Goal: Task Accomplishment & Management: Manage account settings

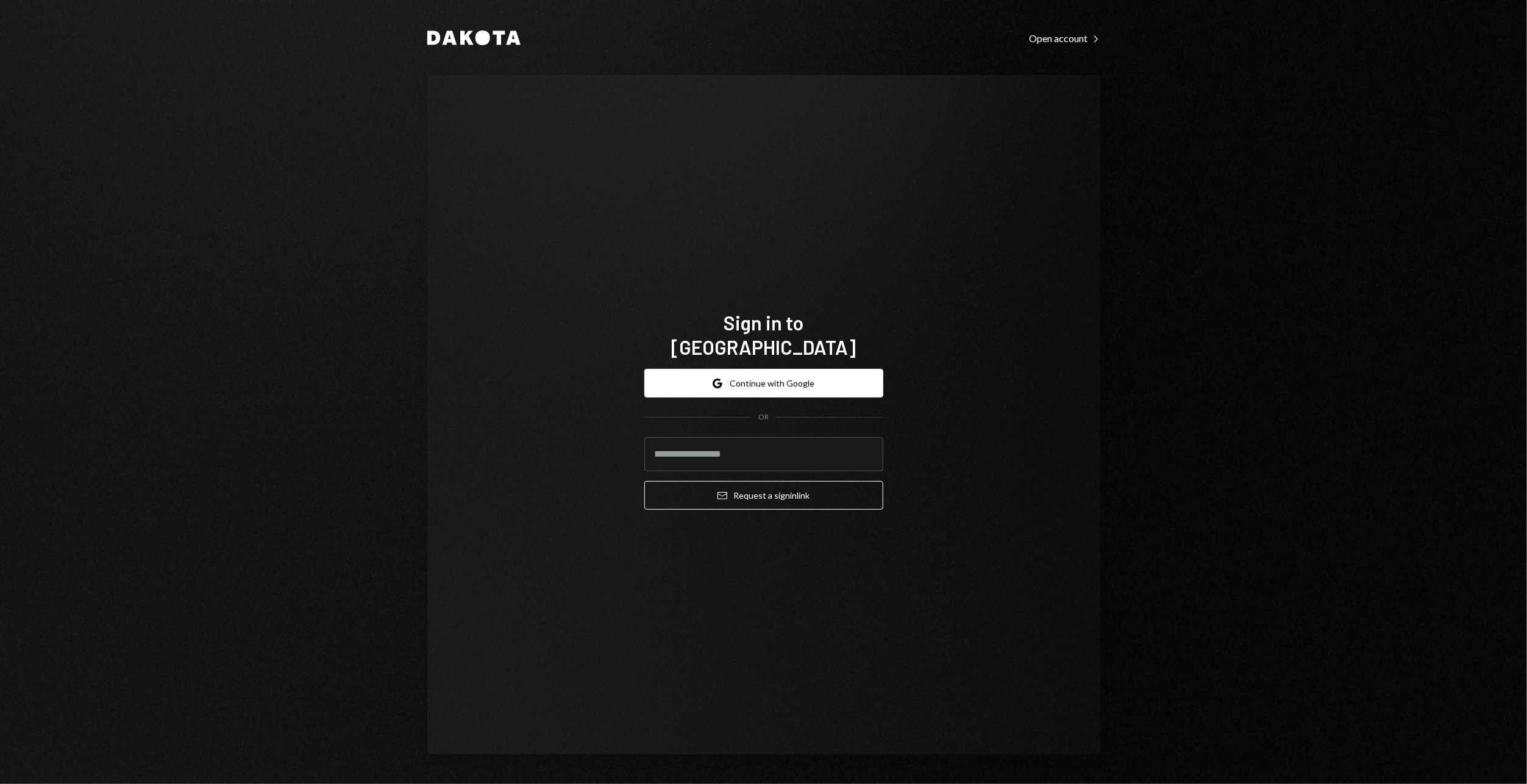
type input "**********"
click at [752, 483] on button "Email Request a sign in link" at bounding box center [764, 495] width 239 height 29
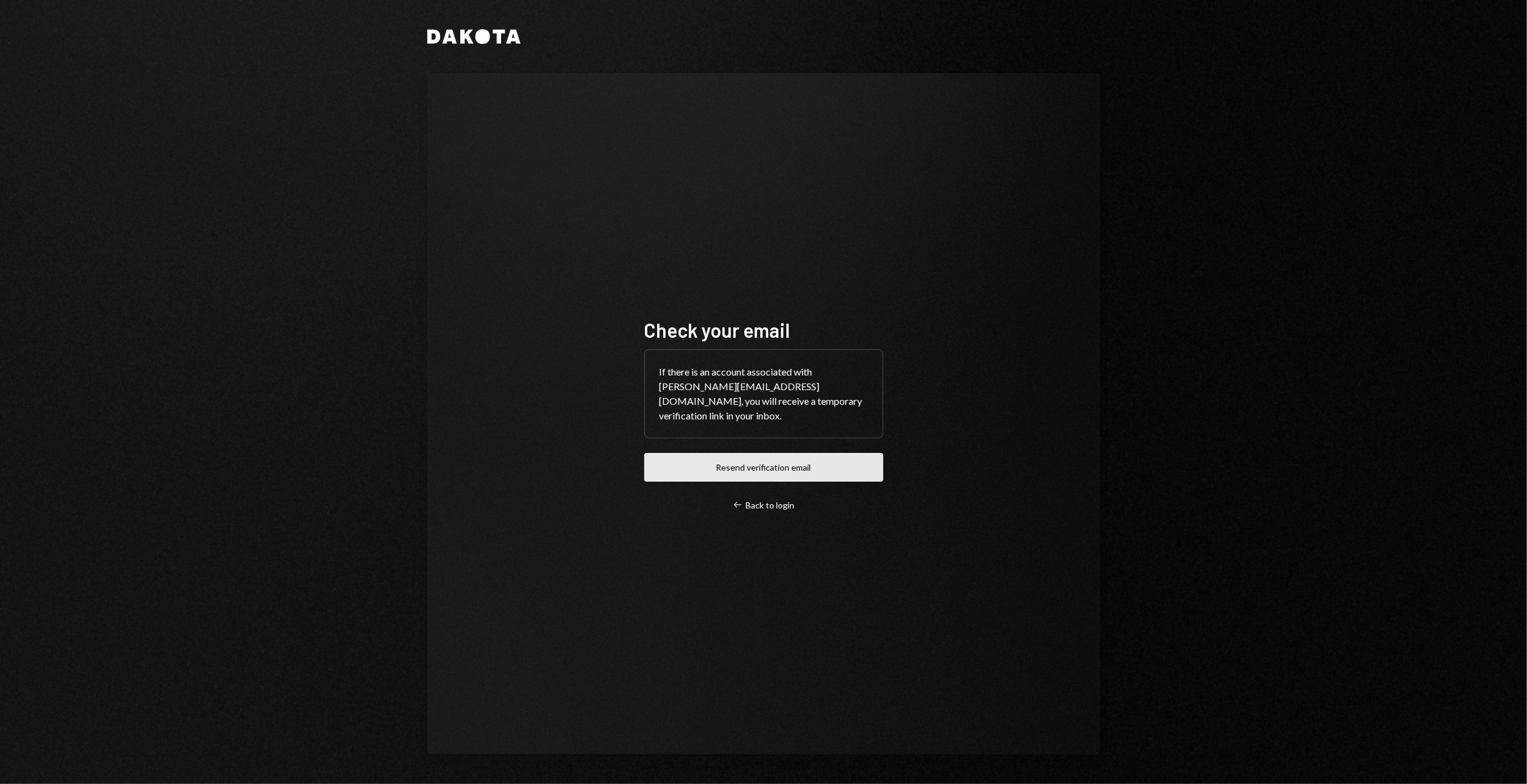
click at [790, 476] on button "Resend verification email" at bounding box center [764, 467] width 239 height 29
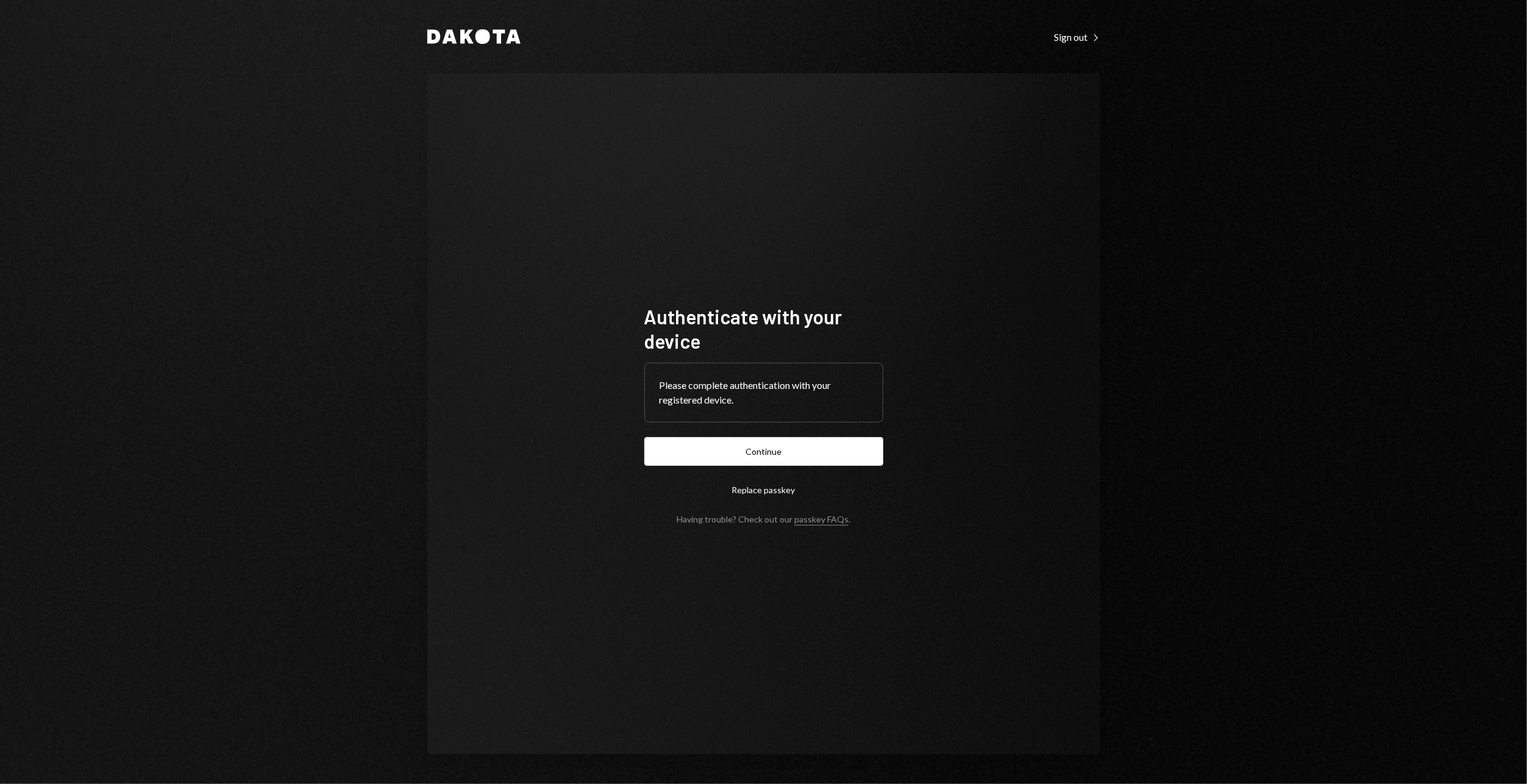
click at [750, 455] on button "Continue" at bounding box center [764, 451] width 239 height 29
click at [801, 449] on button "Continue" at bounding box center [764, 451] width 239 height 29
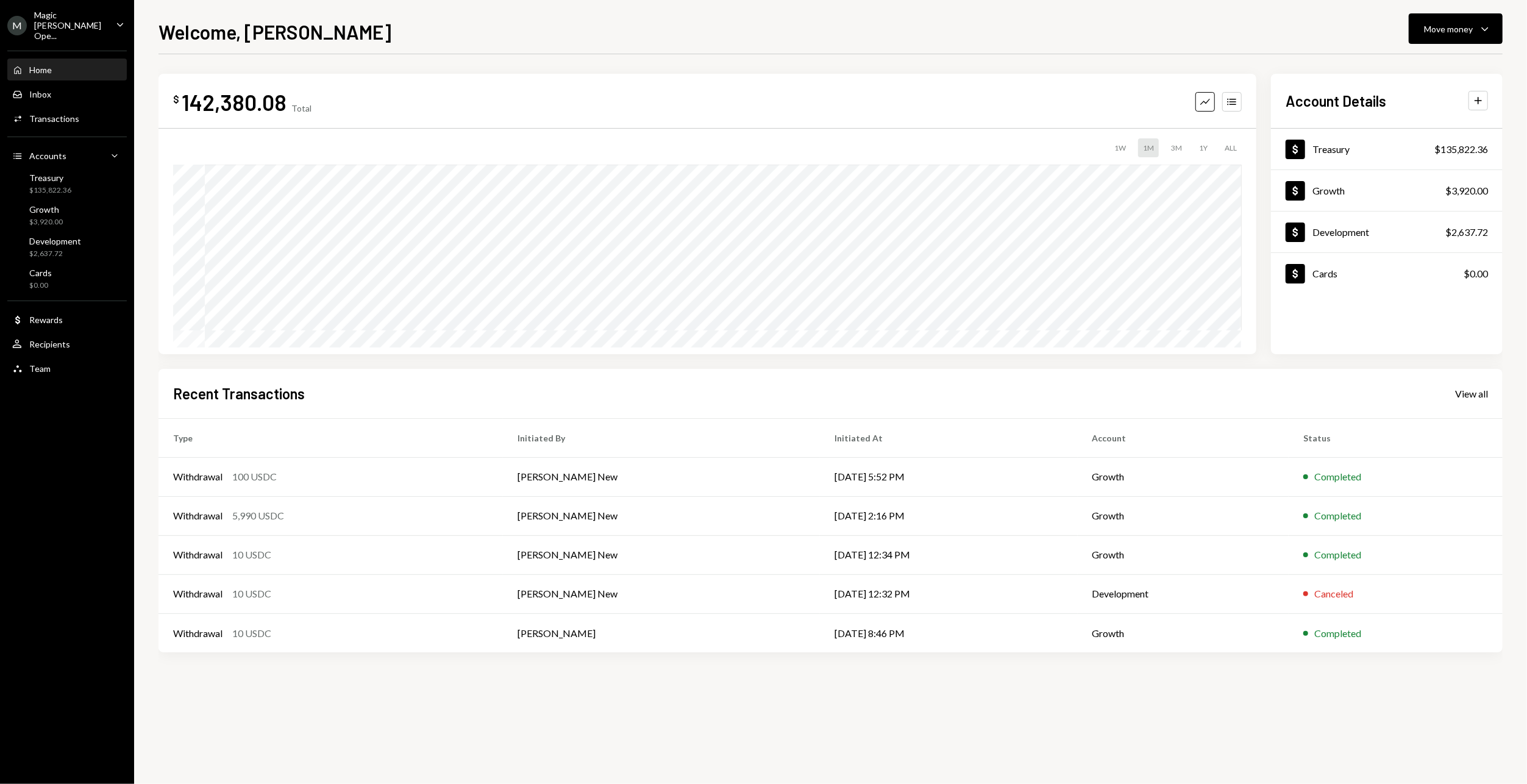
click at [86, 6] on ul "M Magic [PERSON_NAME] Ope... Caret Down Home Home Inbox Inbox Activities Transa…" at bounding box center [66, 190] width 134 height 381
click at [86, 9] on ul "M Magic [PERSON_NAME] Ope... Caret Down Home Home Inbox Inbox Activities Transa…" at bounding box center [66, 190] width 134 height 381
click at [86, 10] on div "Magic [PERSON_NAME] Ope..." at bounding box center [70, 25] width 72 height 31
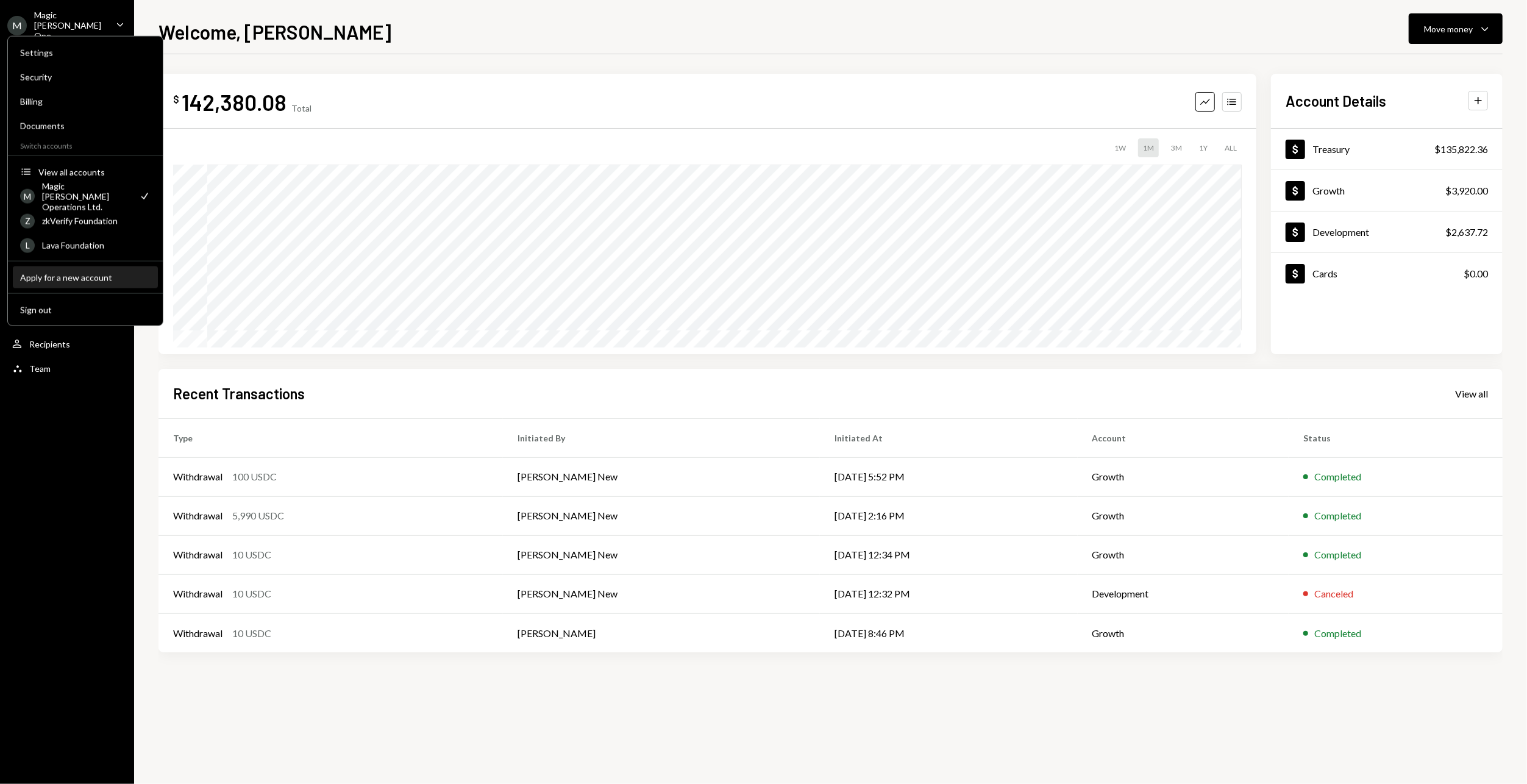
click at [73, 272] on div "Apply for a new account" at bounding box center [84, 277] width 130 height 11
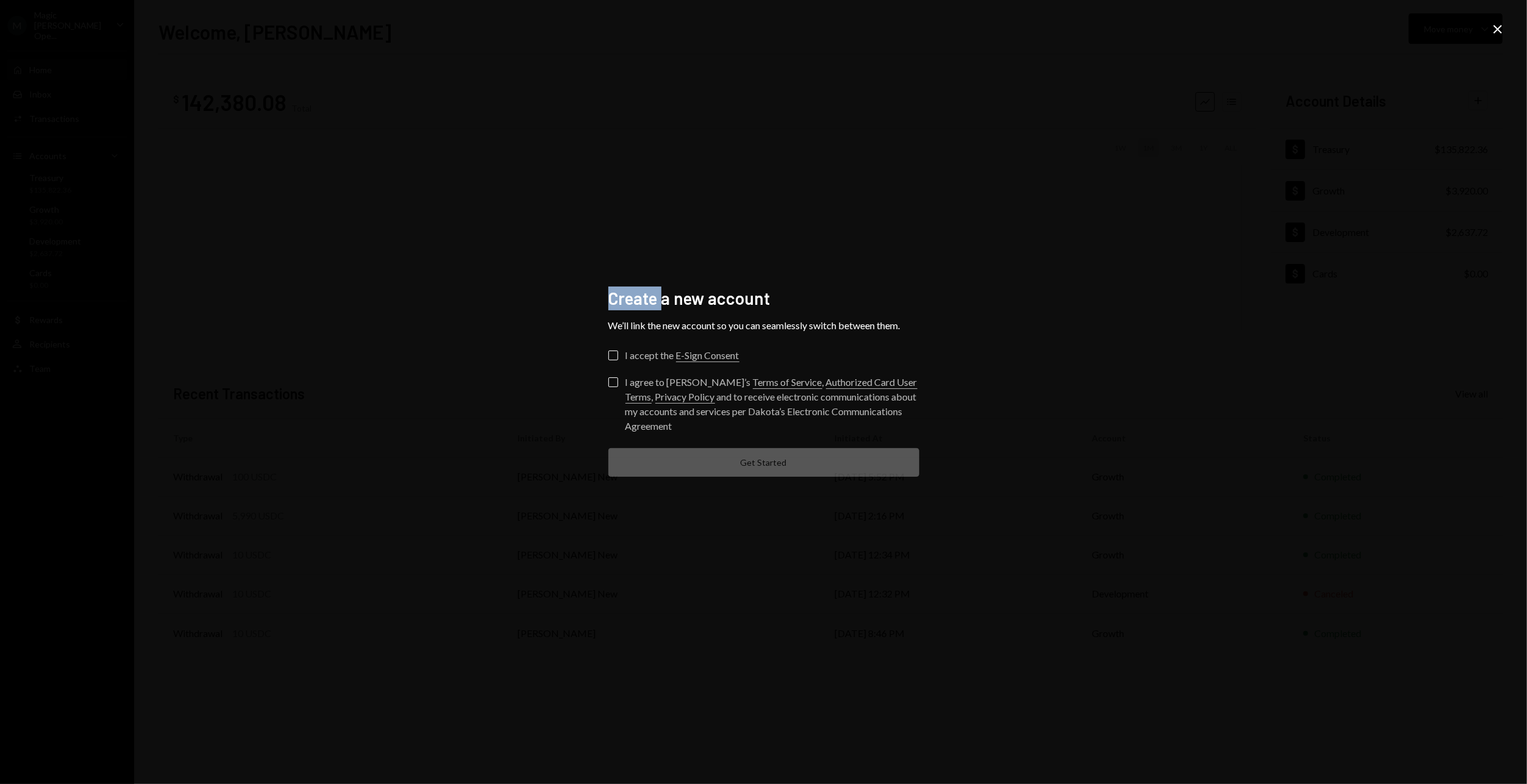
click at [73, 272] on div "Create a new account We’ll link the new account so you can seamlessly switch be…" at bounding box center [764, 392] width 1527 height 784
click at [1504, 31] on icon "Close" at bounding box center [1497, 29] width 14 height 14
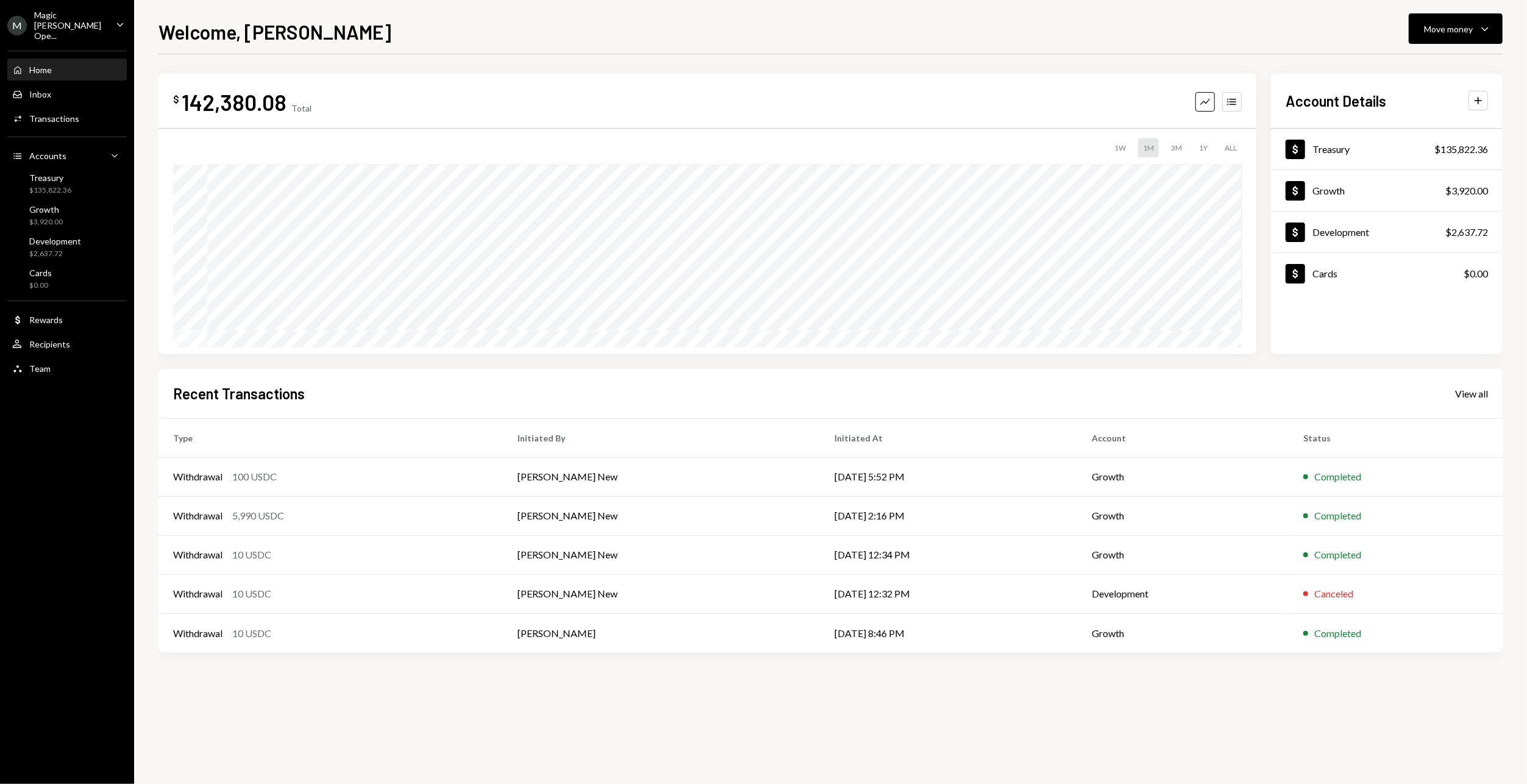
click at [113, 11] on div "M Magic [PERSON_NAME] Ope... Caret Down" at bounding box center [66, 25] width 134 height 31
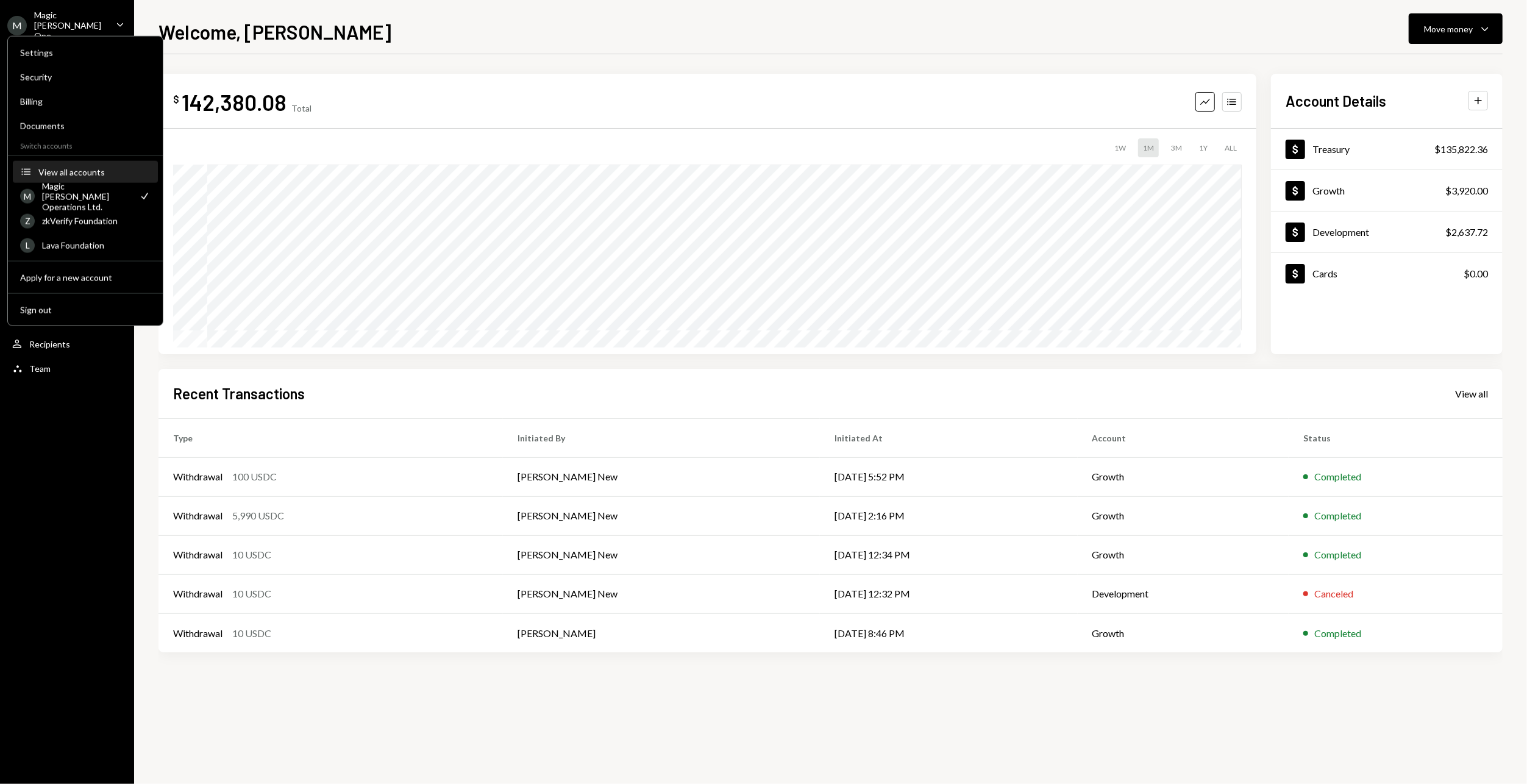
click at [111, 176] on div "View all accounts" at bounding box center [94, 171] width 112 height 11
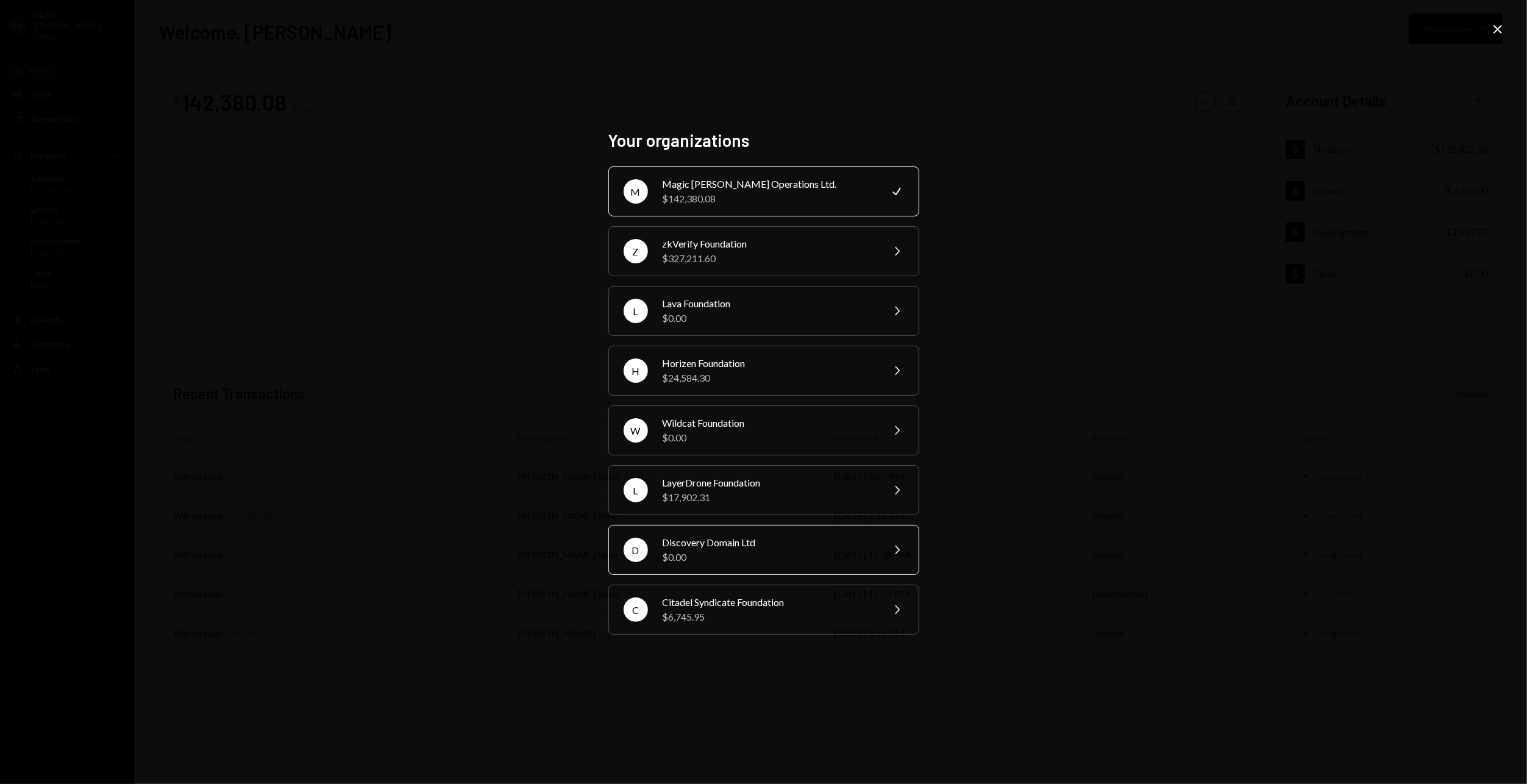
click at [758, 541] on div "Discovery Domain Ltd" at bounding box center [768, 542] width 212 height 14
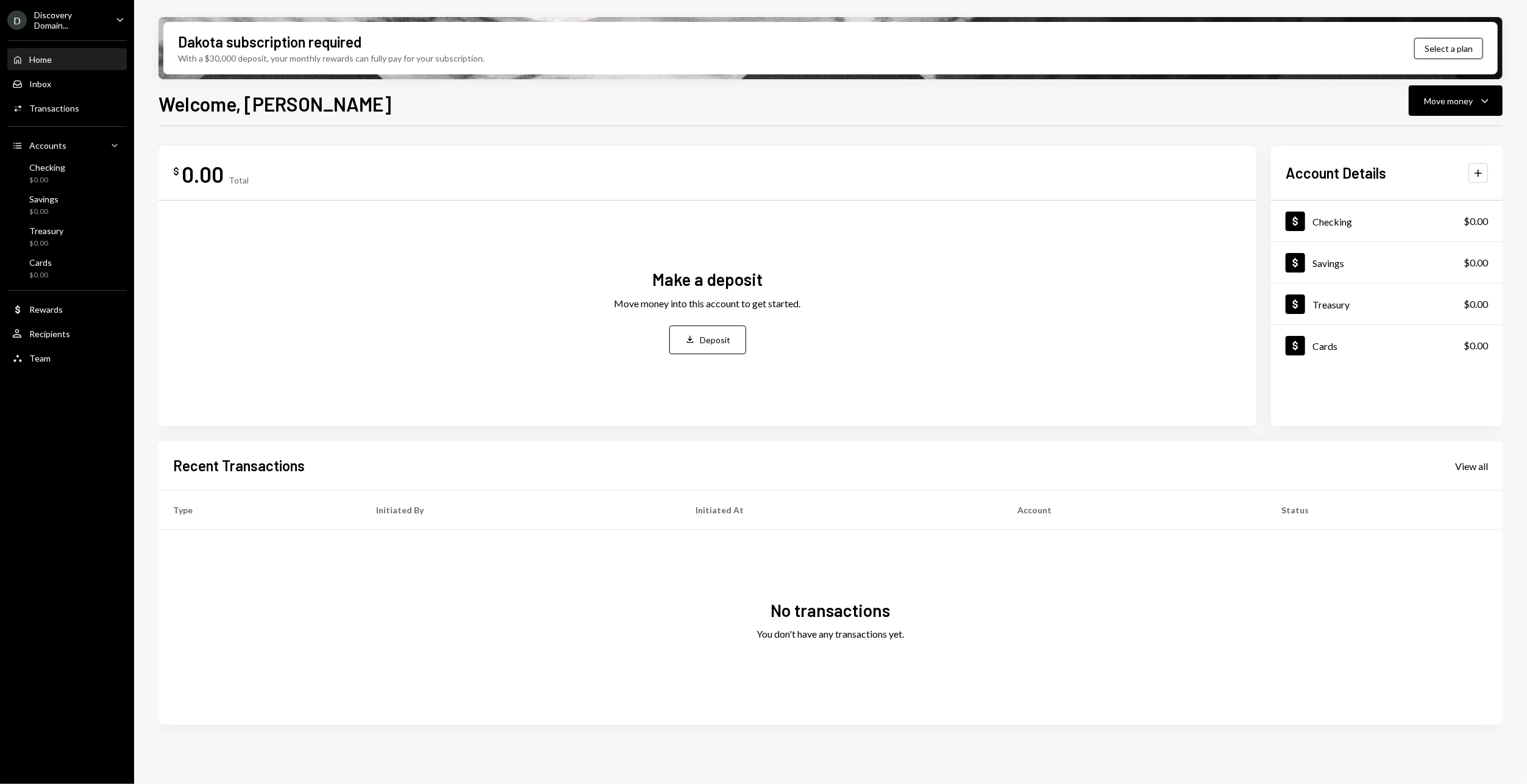
drag, startPoint x: 376, startPoint y: 172, endPoint x: 362, endPoint y: 173, distance: 14.0
click at [376, 171] on div "$ 0.00 Total" at bounding box center [707, 174] width 1069 height 28
click at [62, 336] on div "Recipients" at bounding box center [50, 334] width 41 height 11
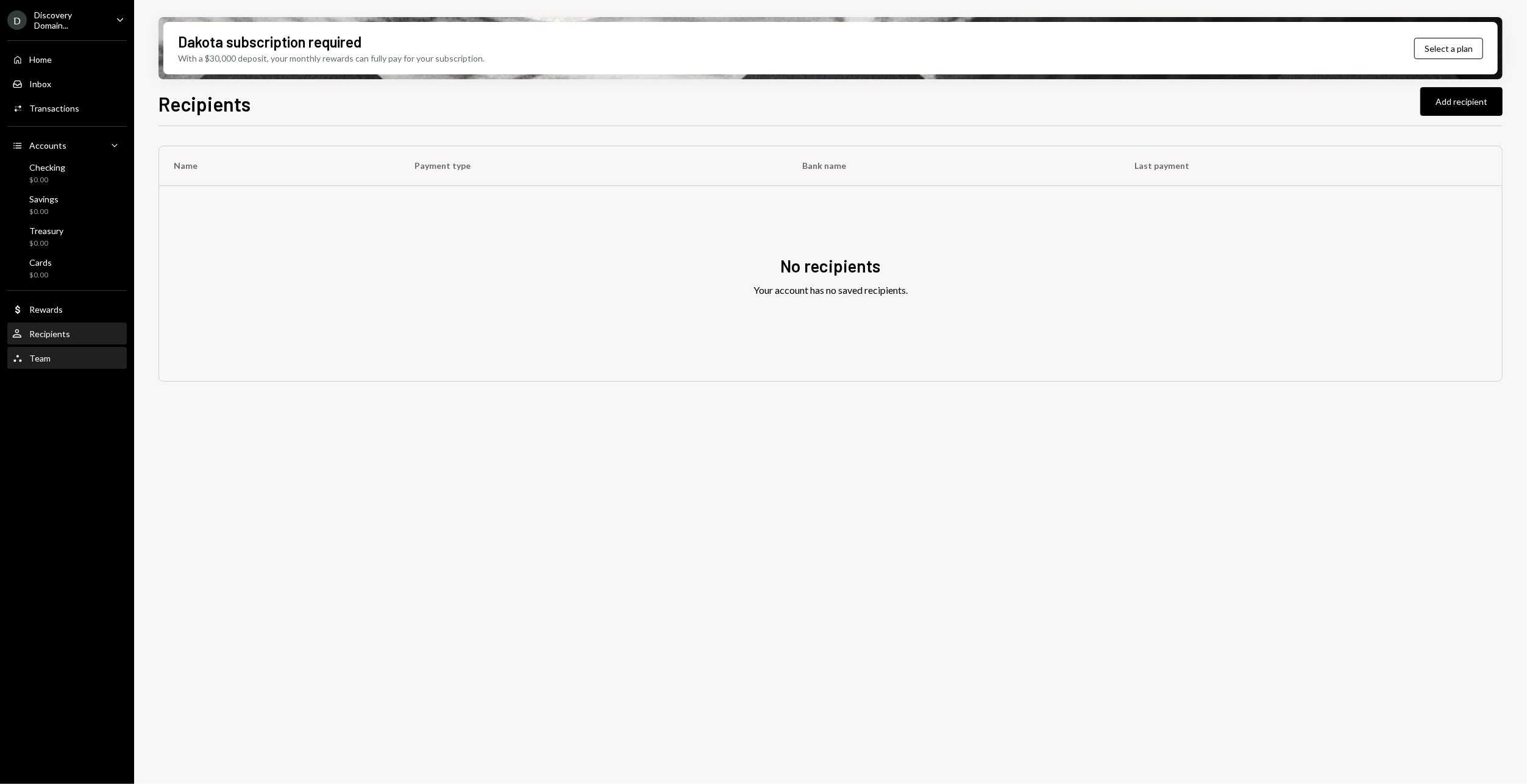
click at [62, 357] on div "Team Team" at bounding box center [67, 358] width 109 height 11
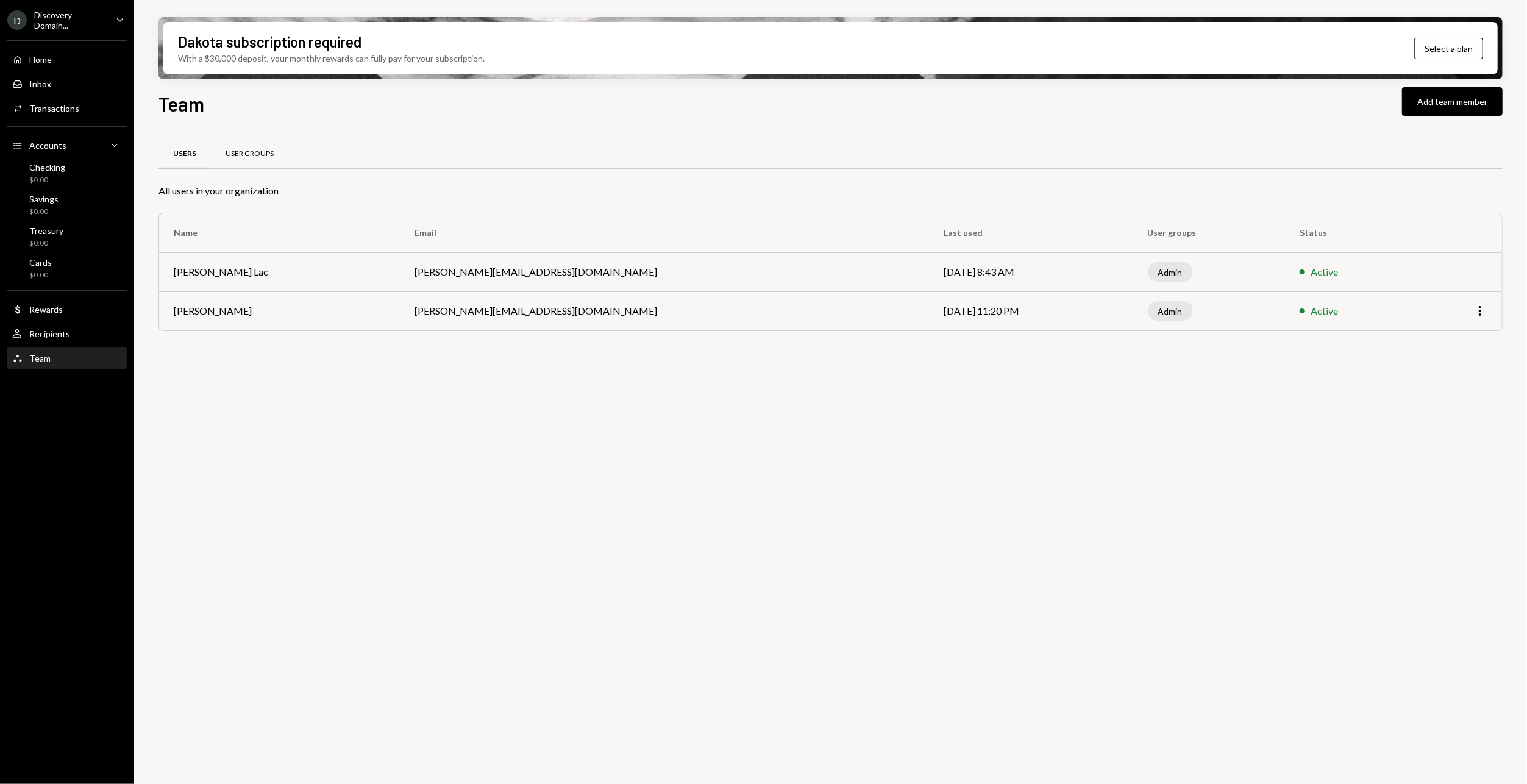
click at [244, 153] on div "User Groups" at bounding box center [249, 154] width 48 height 11
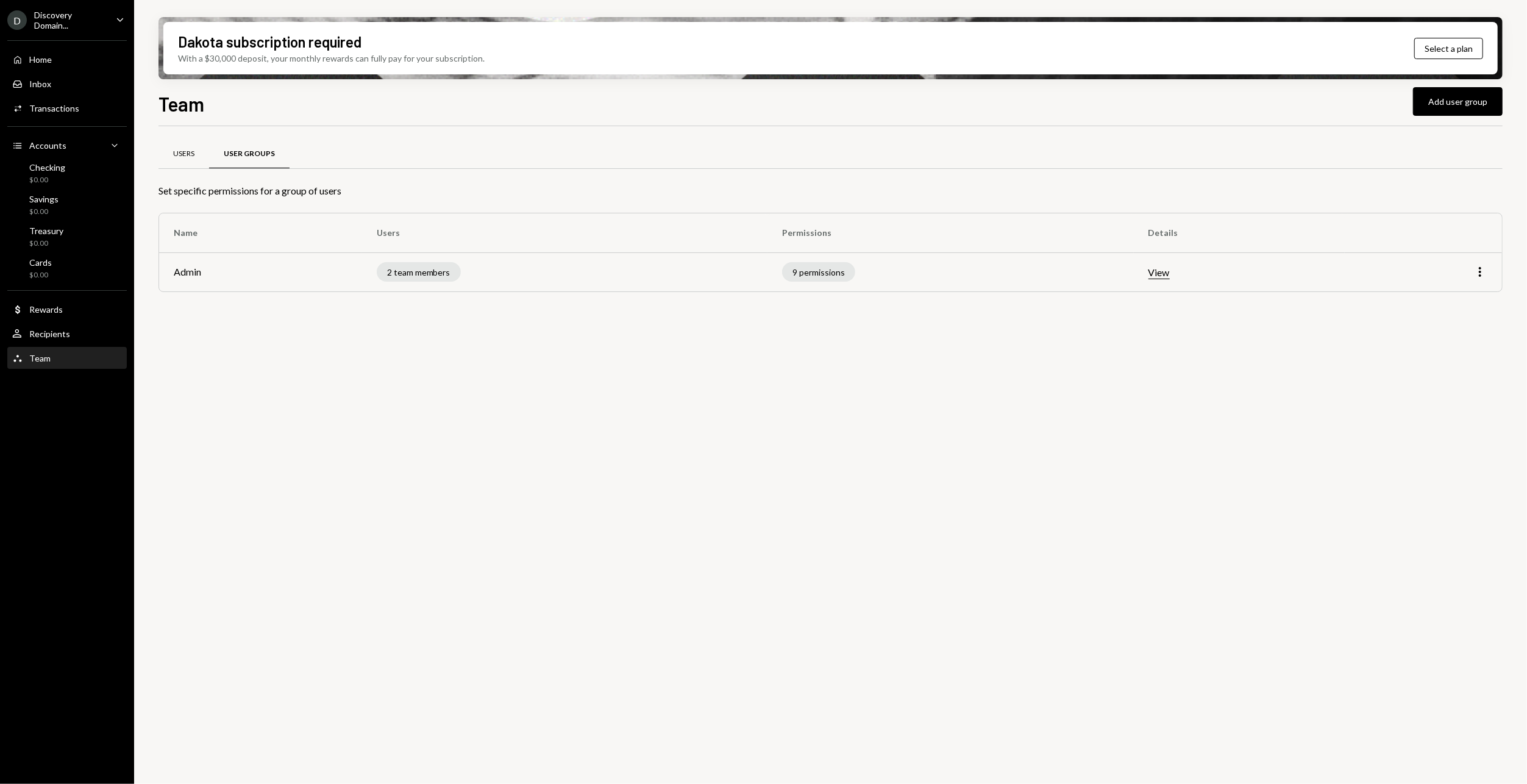
click at [196, 154] on div "Users" at bounding box center [184, 154] width 50 height 30
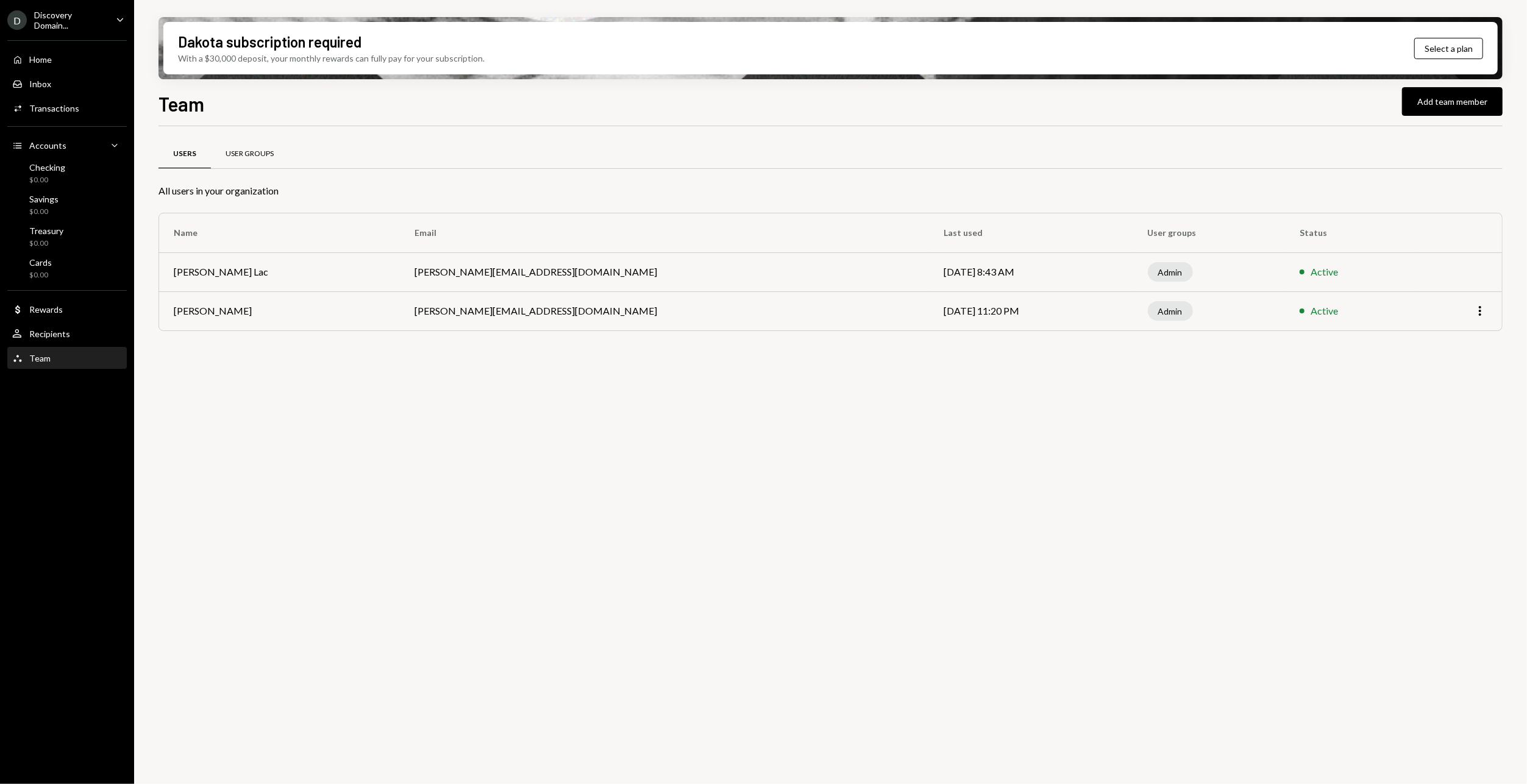
click at [277, 154] on div "User Groups" at bounding box center [249, 154] width 77 height 30
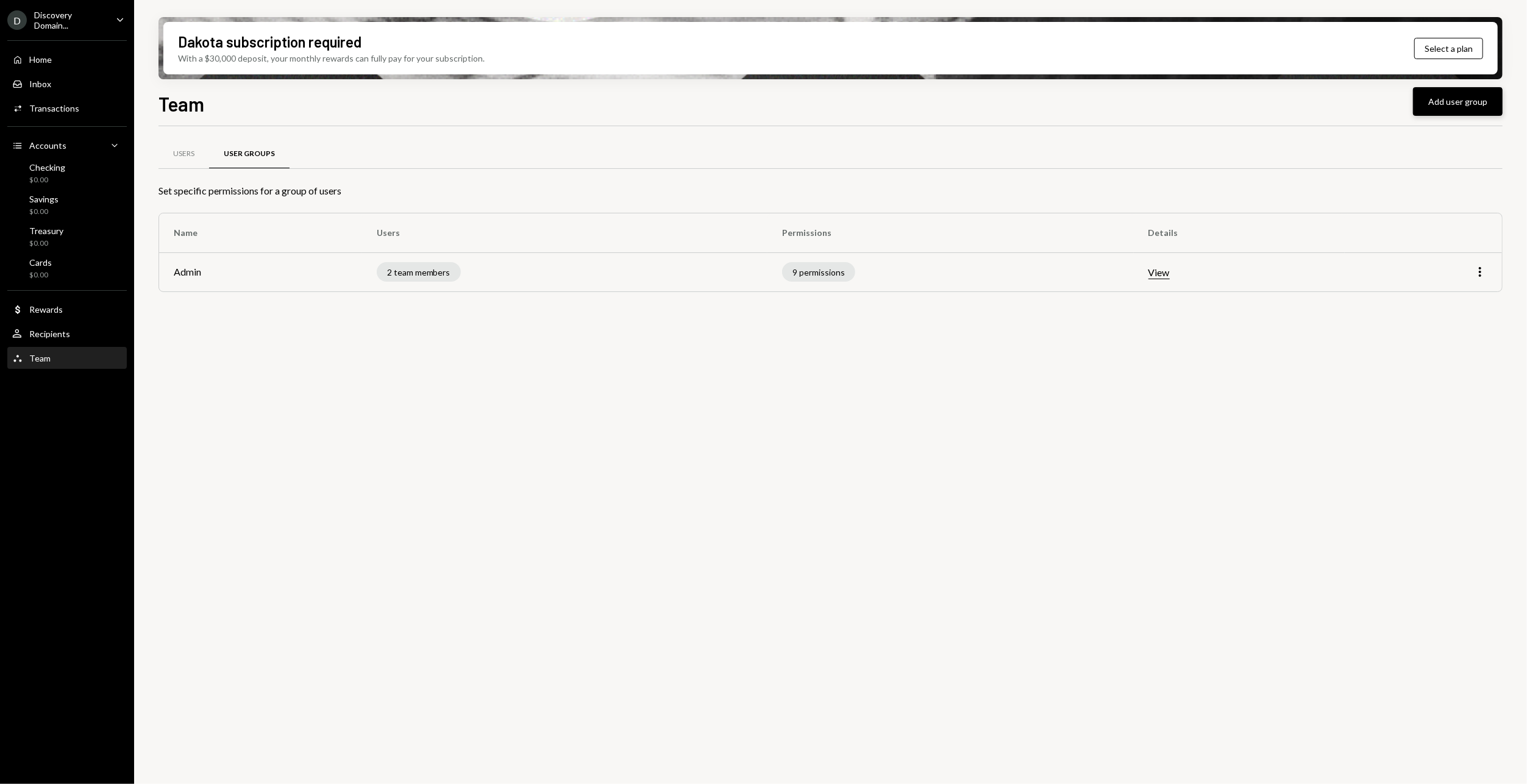
click at [1476, 97] on button "Add user group" at bounding box center [1458, 101] width 90 height 29
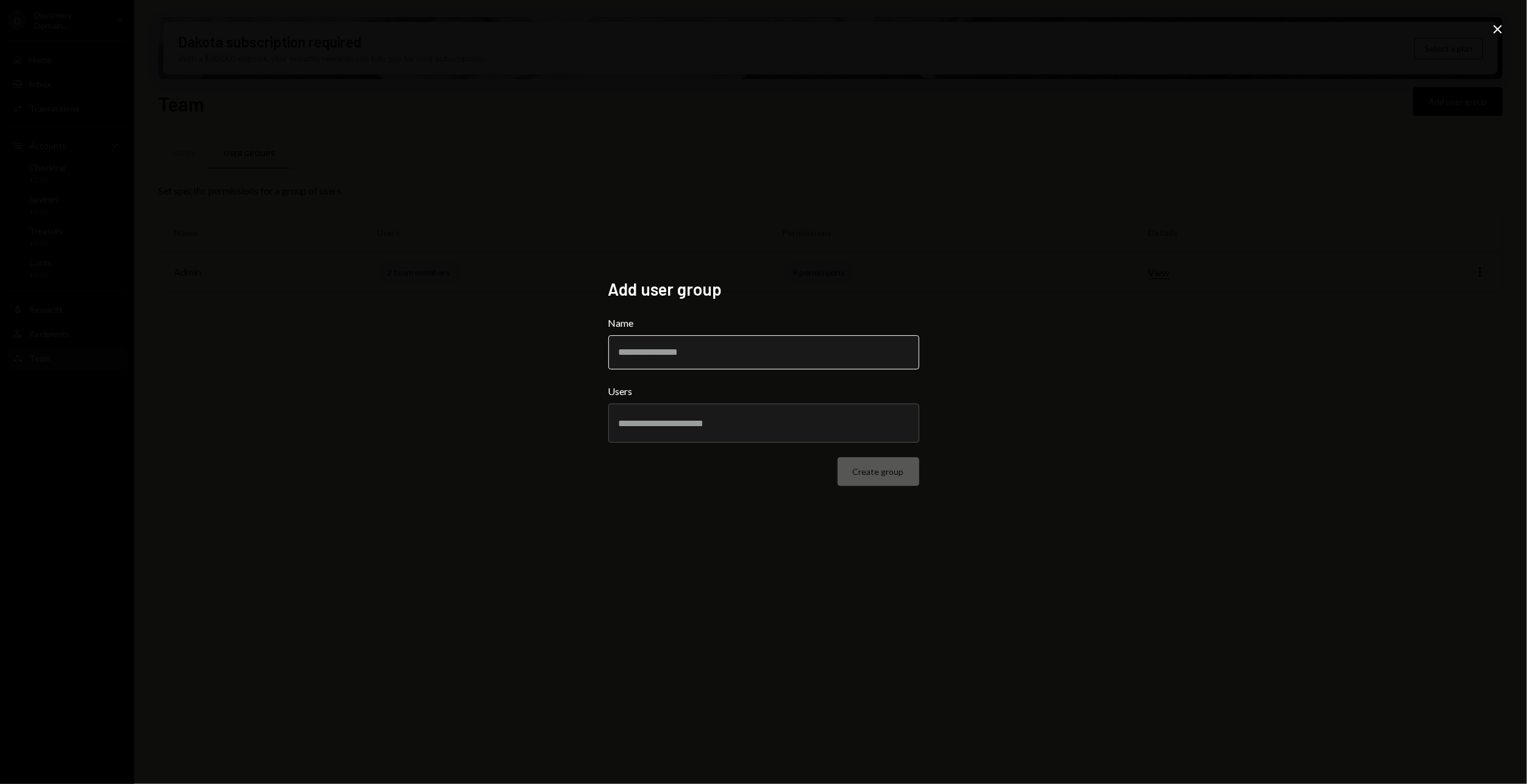
click at [728, 349] on input "Name" at bounding box center [764, 353] width 310 height 34
type input "*******"
click at [786, 429] on div at bounding box center [764, 422] width 290 height 30
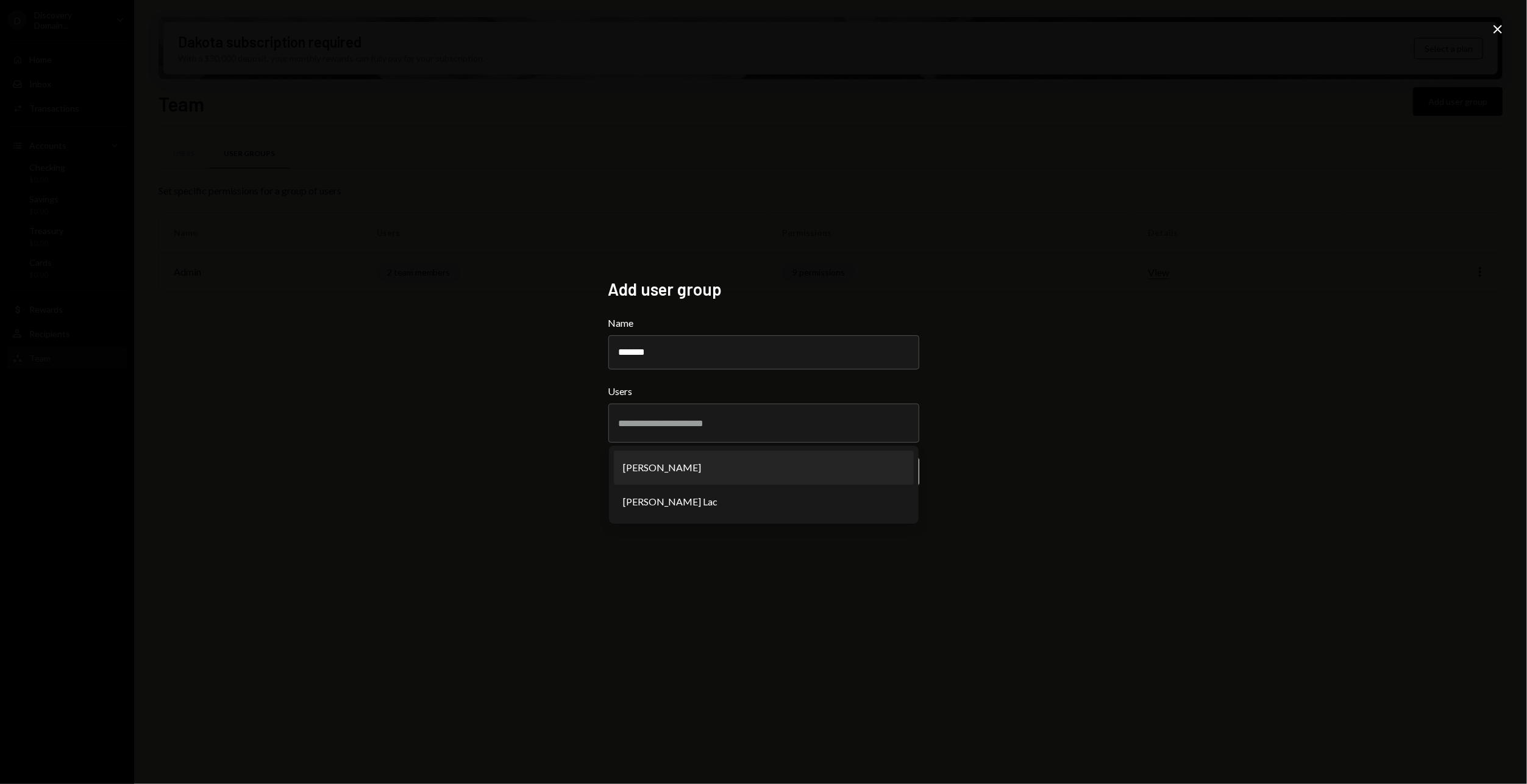
click at [955, 414] on div "Add user group Name ******* Users [PERSON_NAME] Lac Create group Close" at bounding box center [764, 392] width 1527 height 784
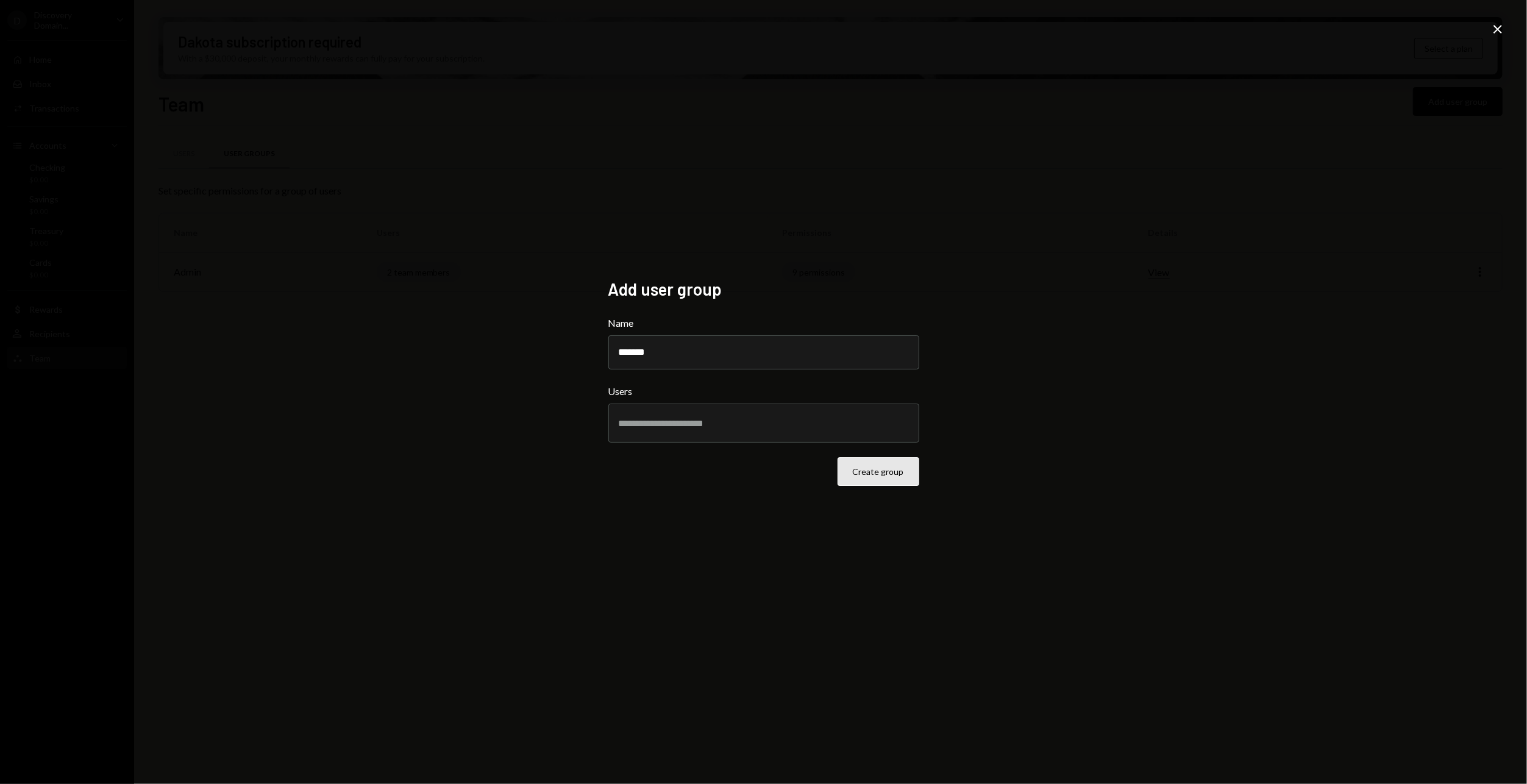
click at [883, 477] on button "Create group" at bounding box center [877, 471] width 82 height 29
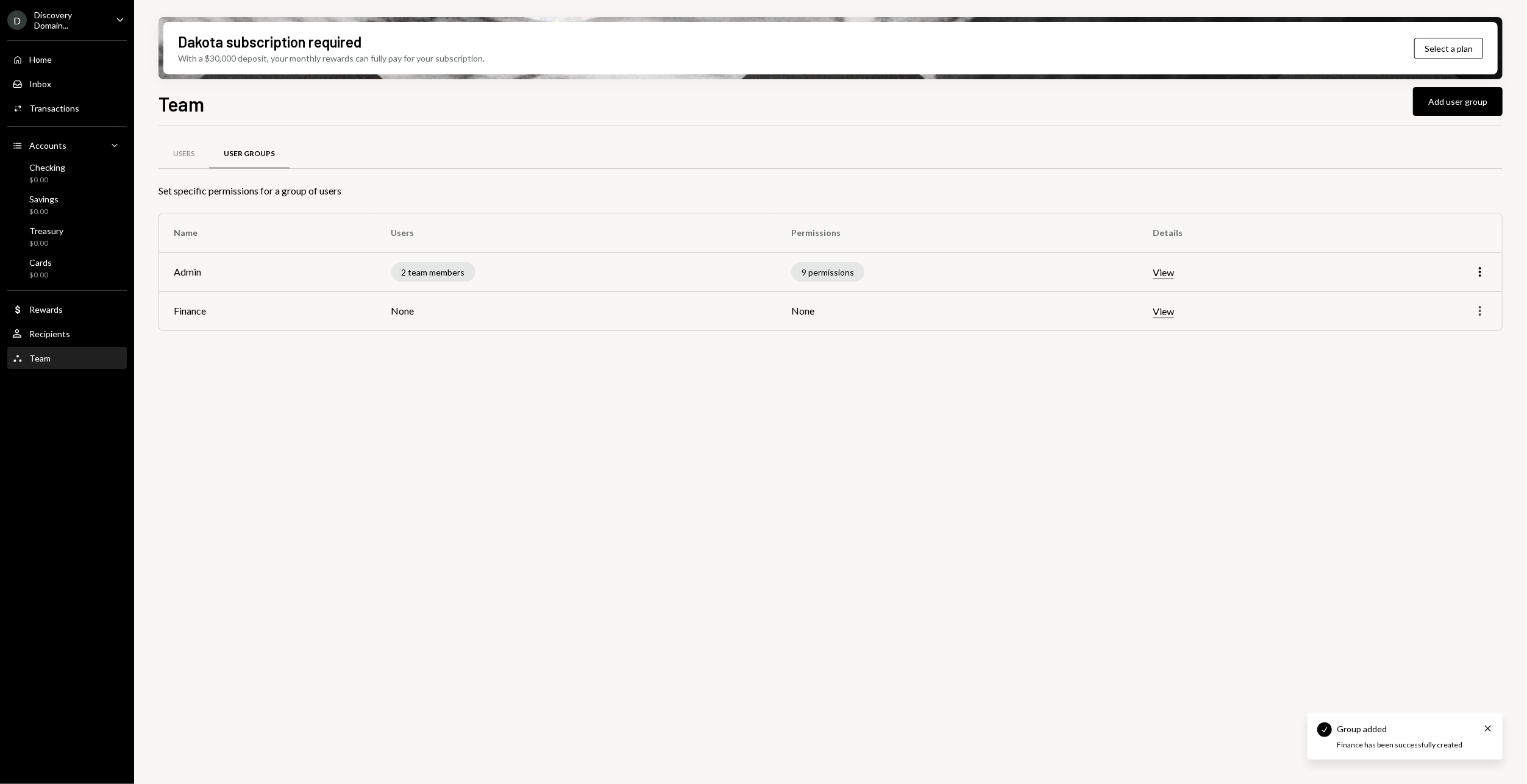
click at [1485, 306] on icon "More" at bounding box center [1479, 310] width 14 height 14
click at [1156, 312] on td "View" at bounding box center [1242, 310] width 208 height 39
click at [1162, 310] on button "View" at bounding box center [1164, 311] width 22 height 13
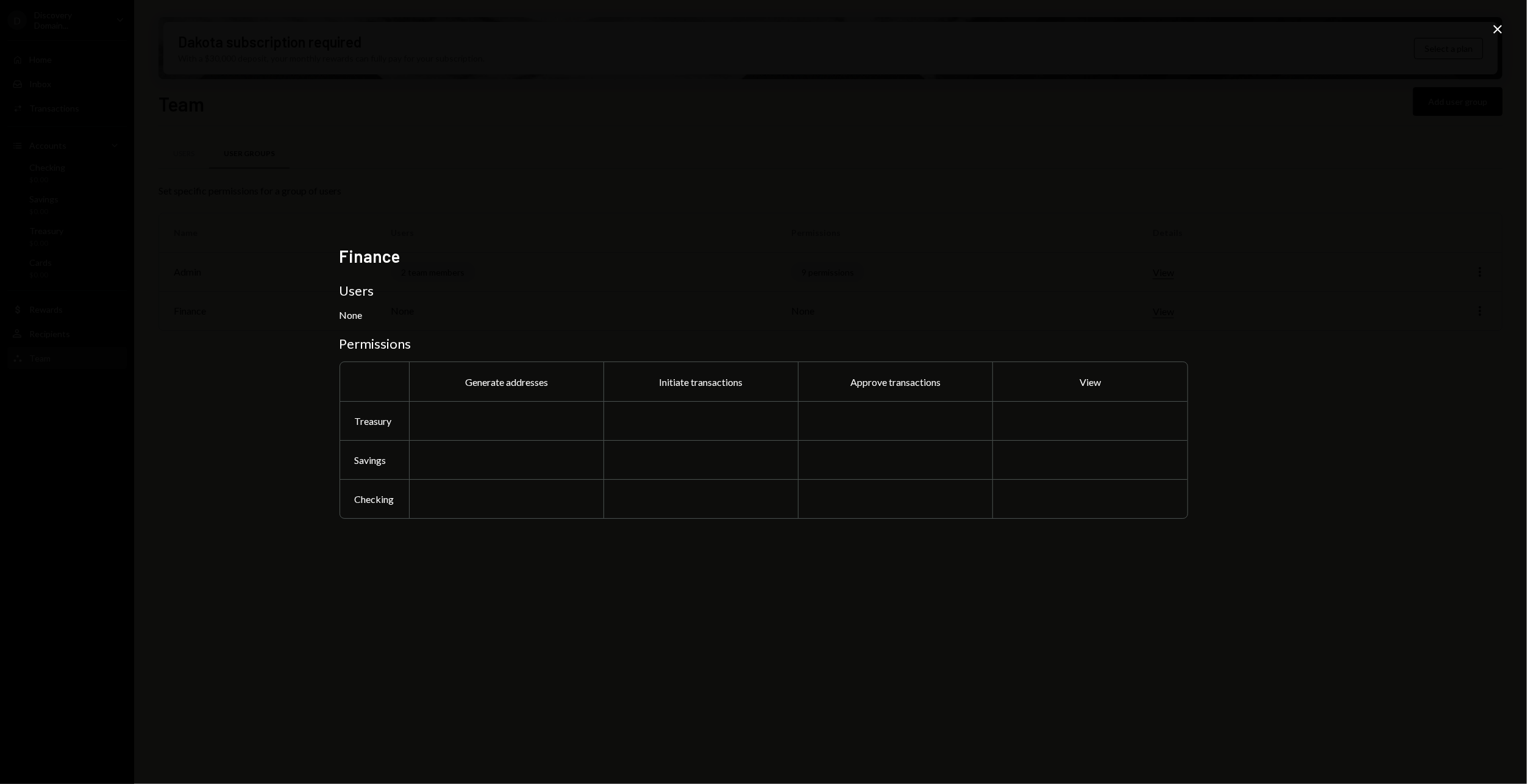
click at [1260, 206] on div "Finance Users None Permissions Generate addresses Initiate transactions Approve…" at bounding box center [764, 392] width 1527 height 784
click at [1491, 28] on icon "Close" at bounding box center [1497, 29] width 14 height 14
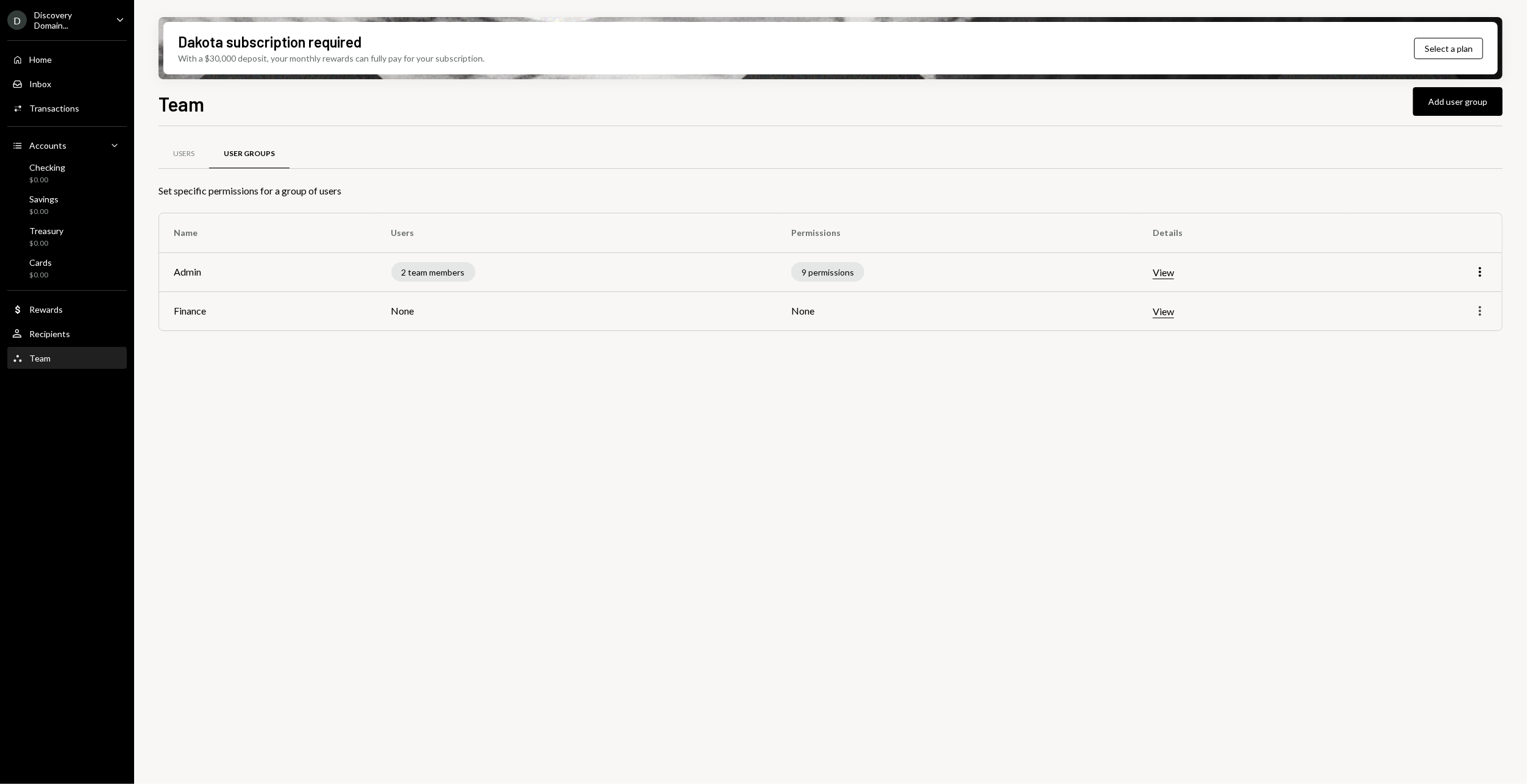
click at [1488, 313] on icon "More" at bounding box center [1479, 310] width 14 height 14
click at [1459, 343] on div "Edit" at bounding box center [1453, 336] width 61 height 22
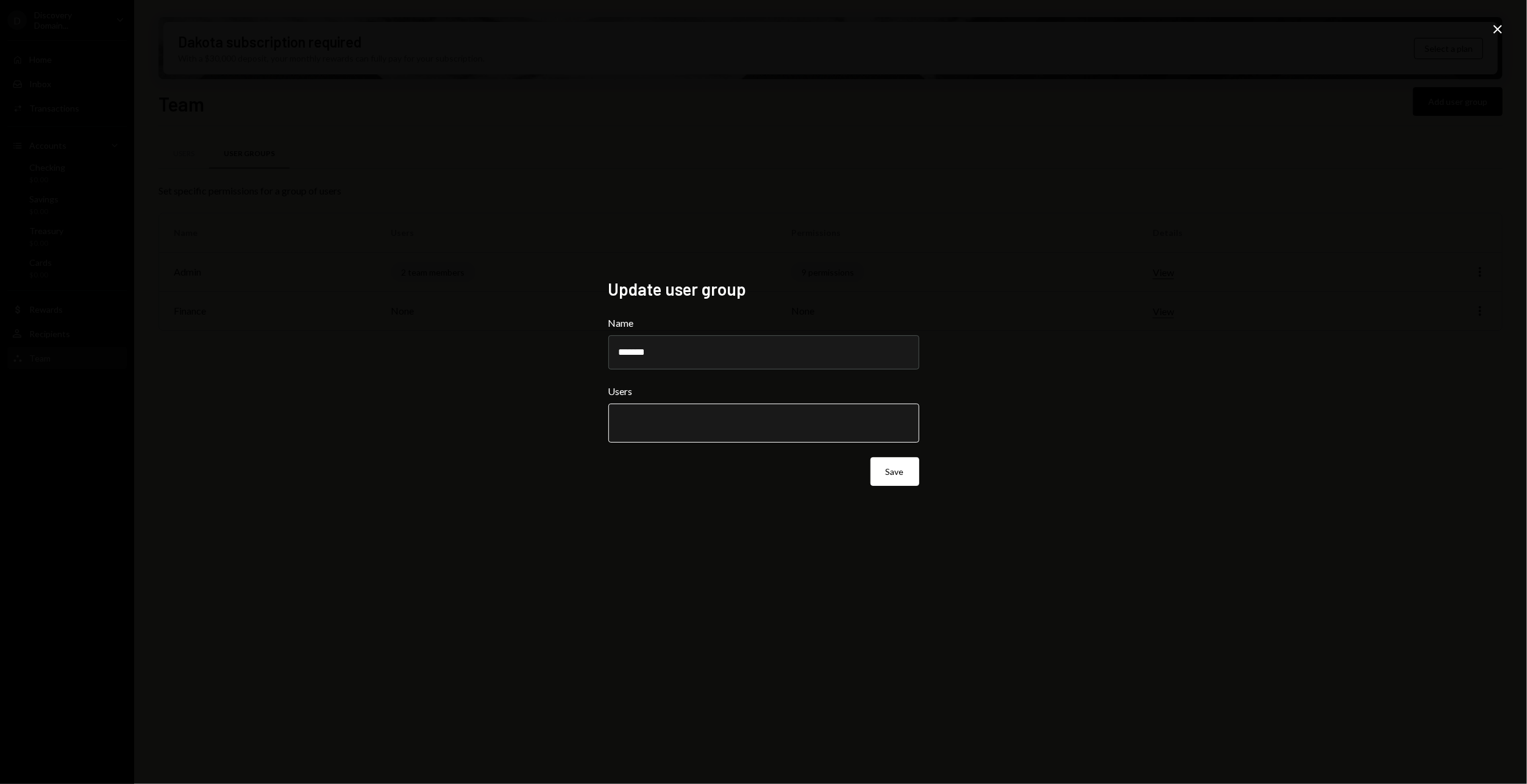
drag, startPoint x: 859, startPoint y: 429, endPoint x: 893, endPoint y: 431, distance: 34.1
click at [859, 429] on input "text" at bounding box center [764, 422] width 290 height 11
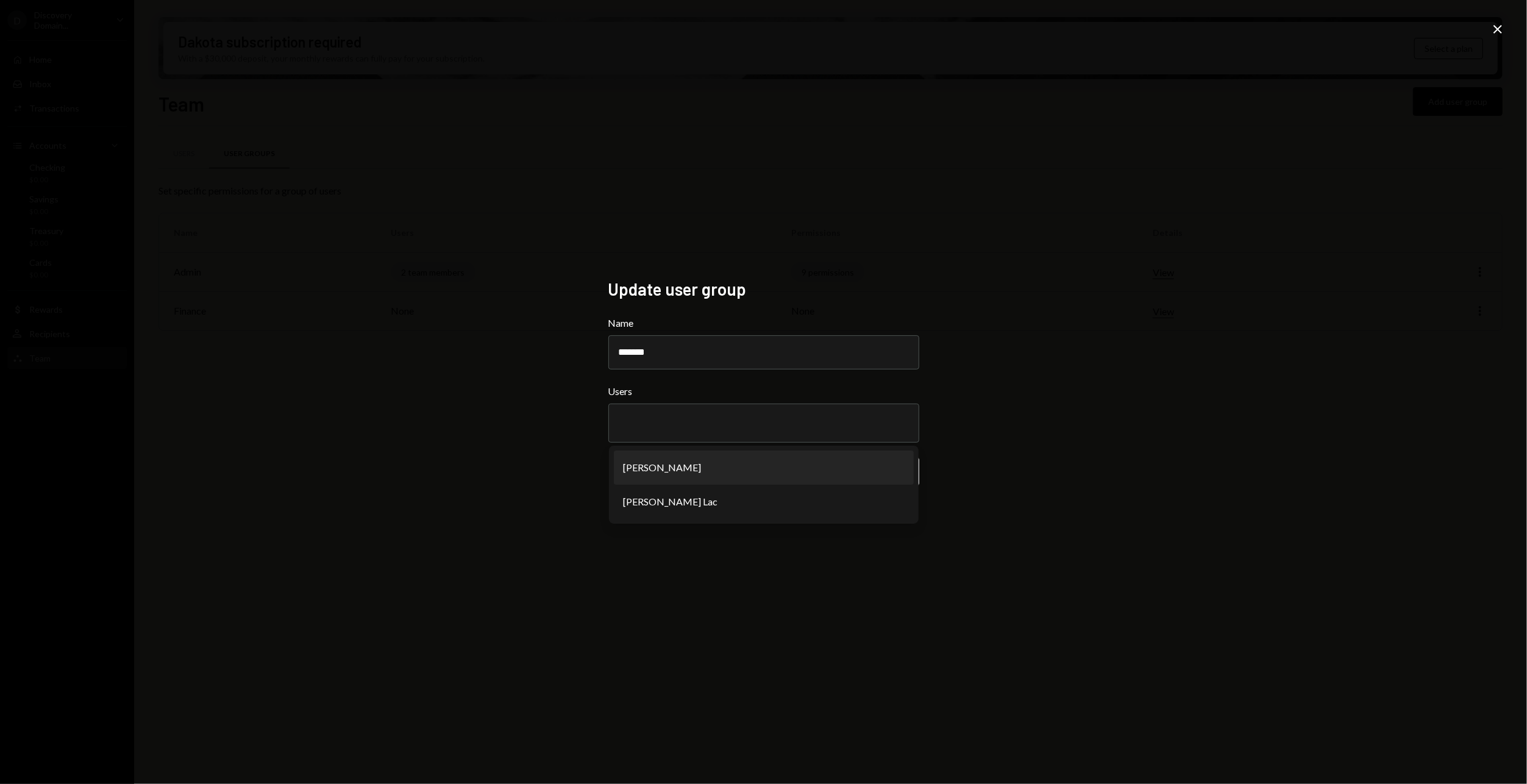
click at [1019, 419] on div "Update user group Name ******* Users [PERSON_NAME] Lac Save Close" at bounding box center [764, 392] width 1527 height 784
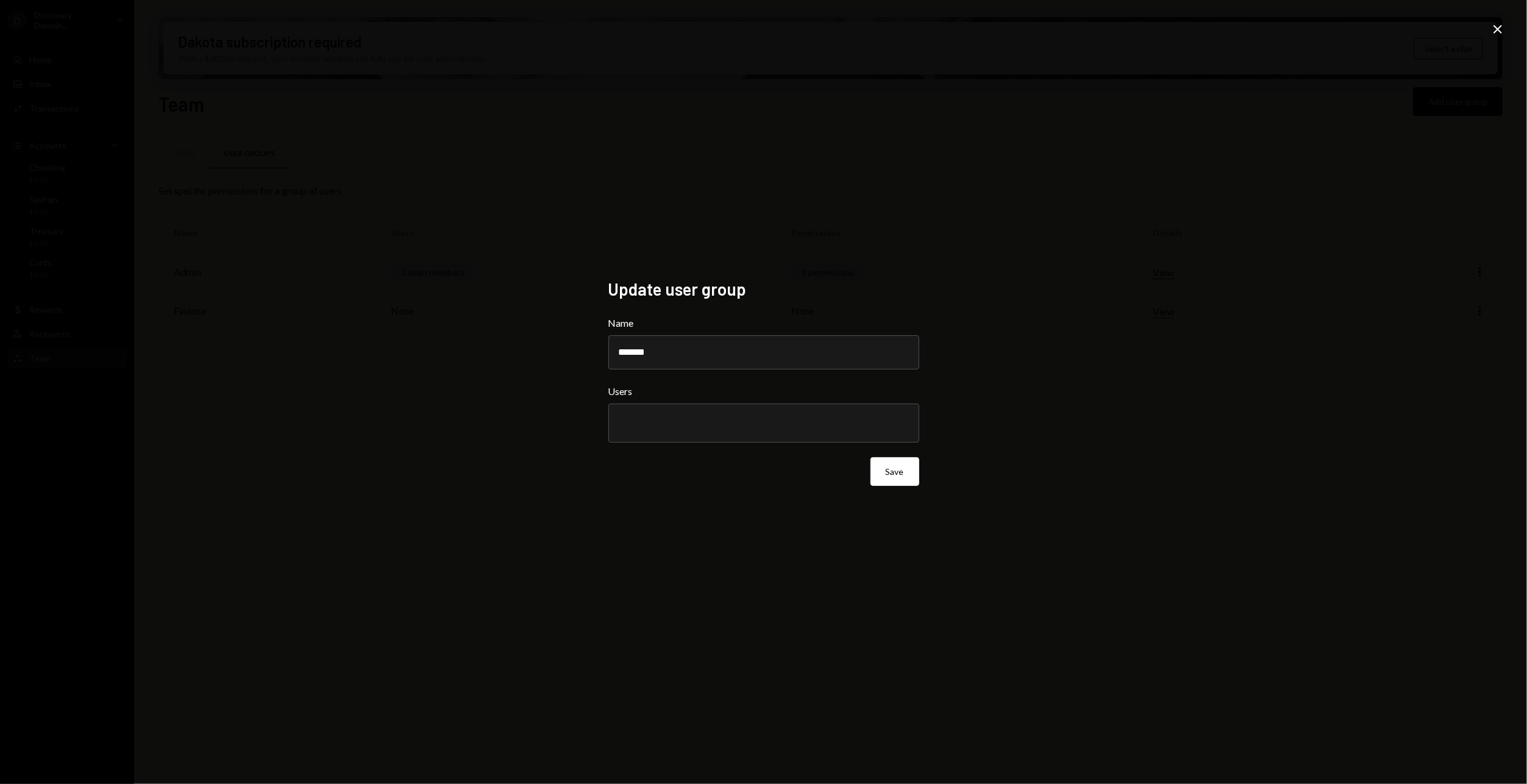
click at [1496, 30] on icon at bounding box center [1497, 30] width 9 height 9
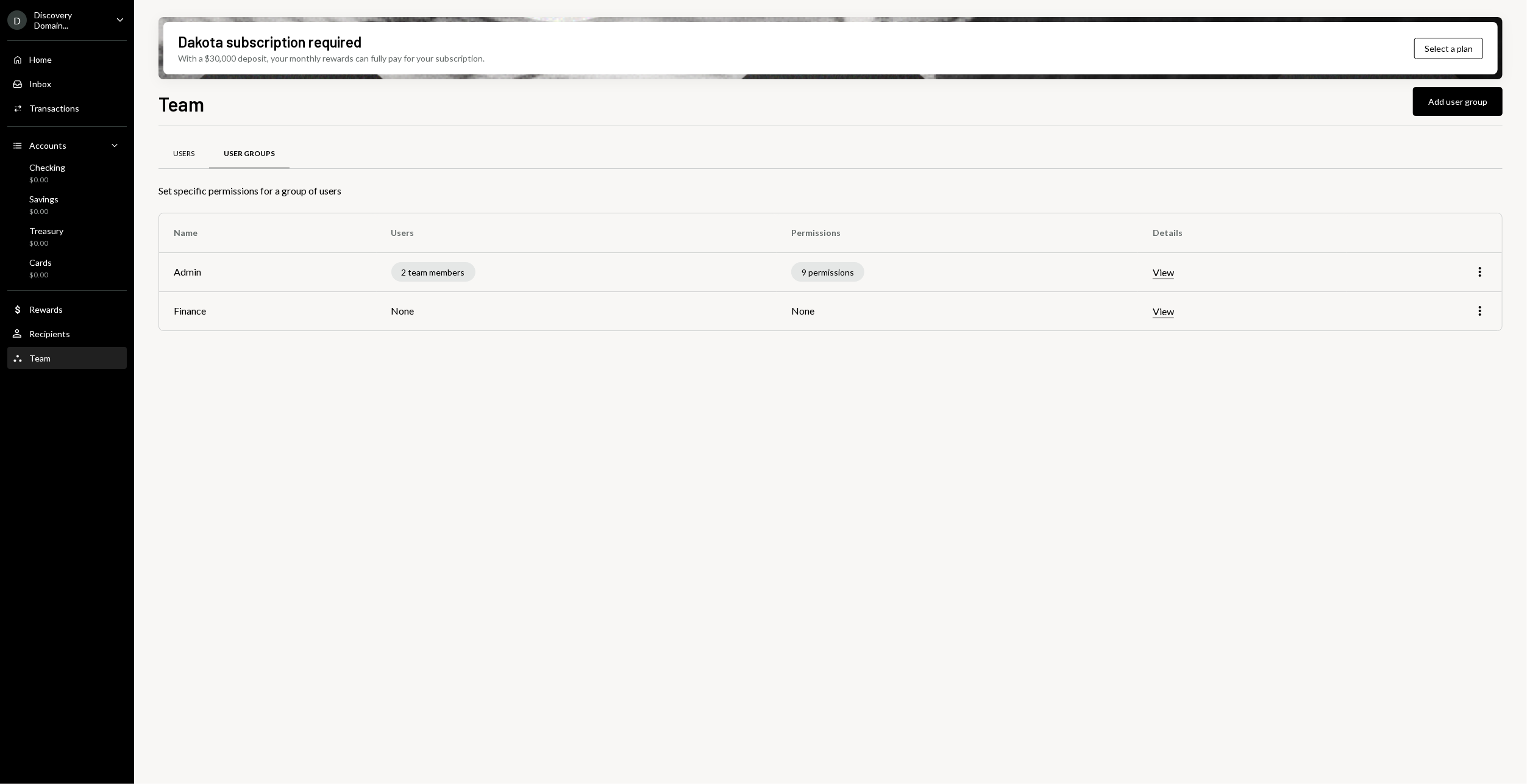
click at [169, 152] on div "Users" at bounding box center [184, 154] width 50 height 30
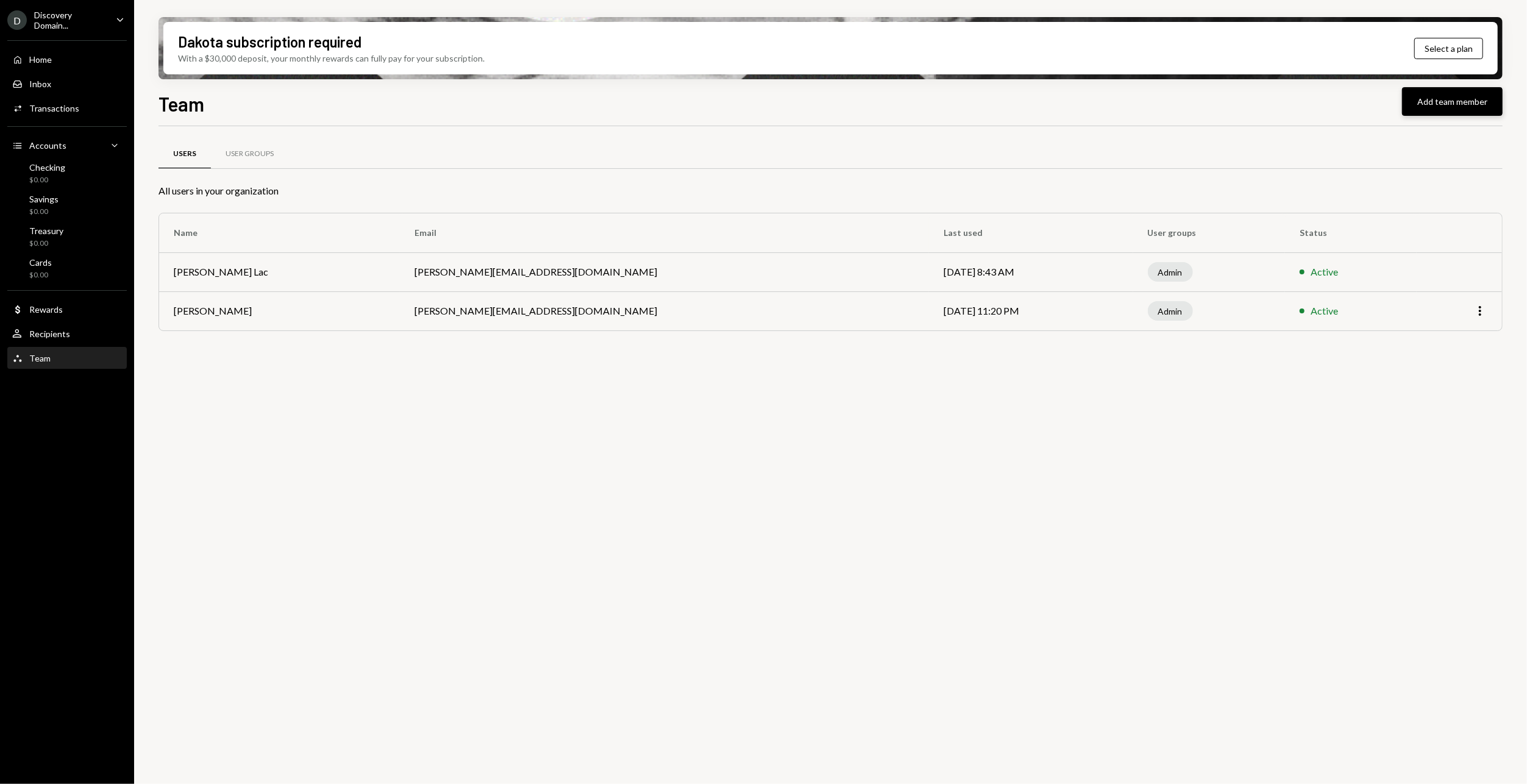
click at [1427, 102] on button "Add team member" at bounding box center [1452, 101] width 100 height 29
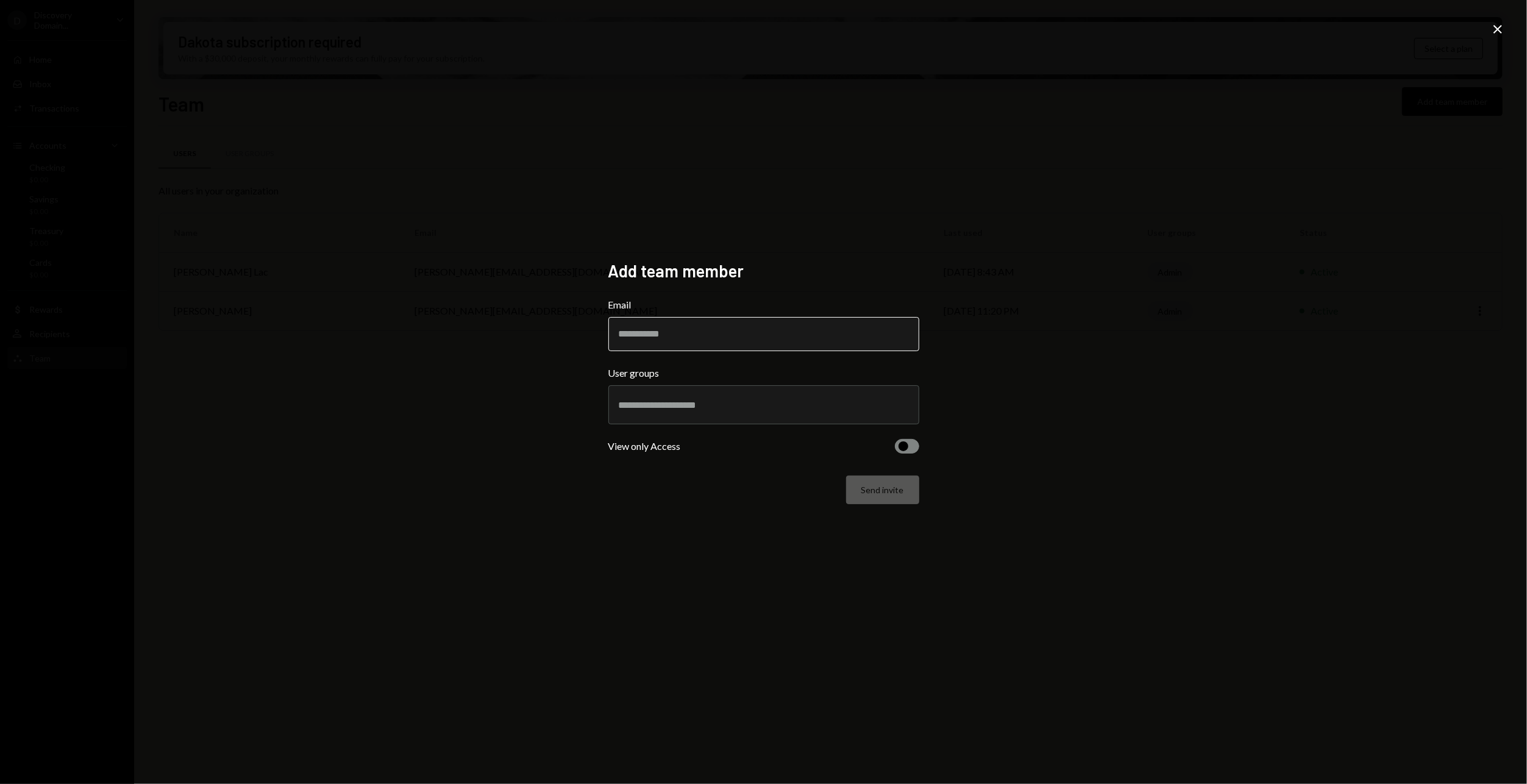
click at [723, 335] on input "Email" at bounding box center [764, 334] width 310 height 34
paste input "**********"
drag, startPoint x: 710, startPoint y: 334, endPoint x: 570, endPoint y: 337, distance: 140.0
click at [570, 337] on div "**********" at bounding box center [764, 392] width 1527 height 784
click at [816, 333] on input "**********" at bounding box center [764, 334] width 310 height 34
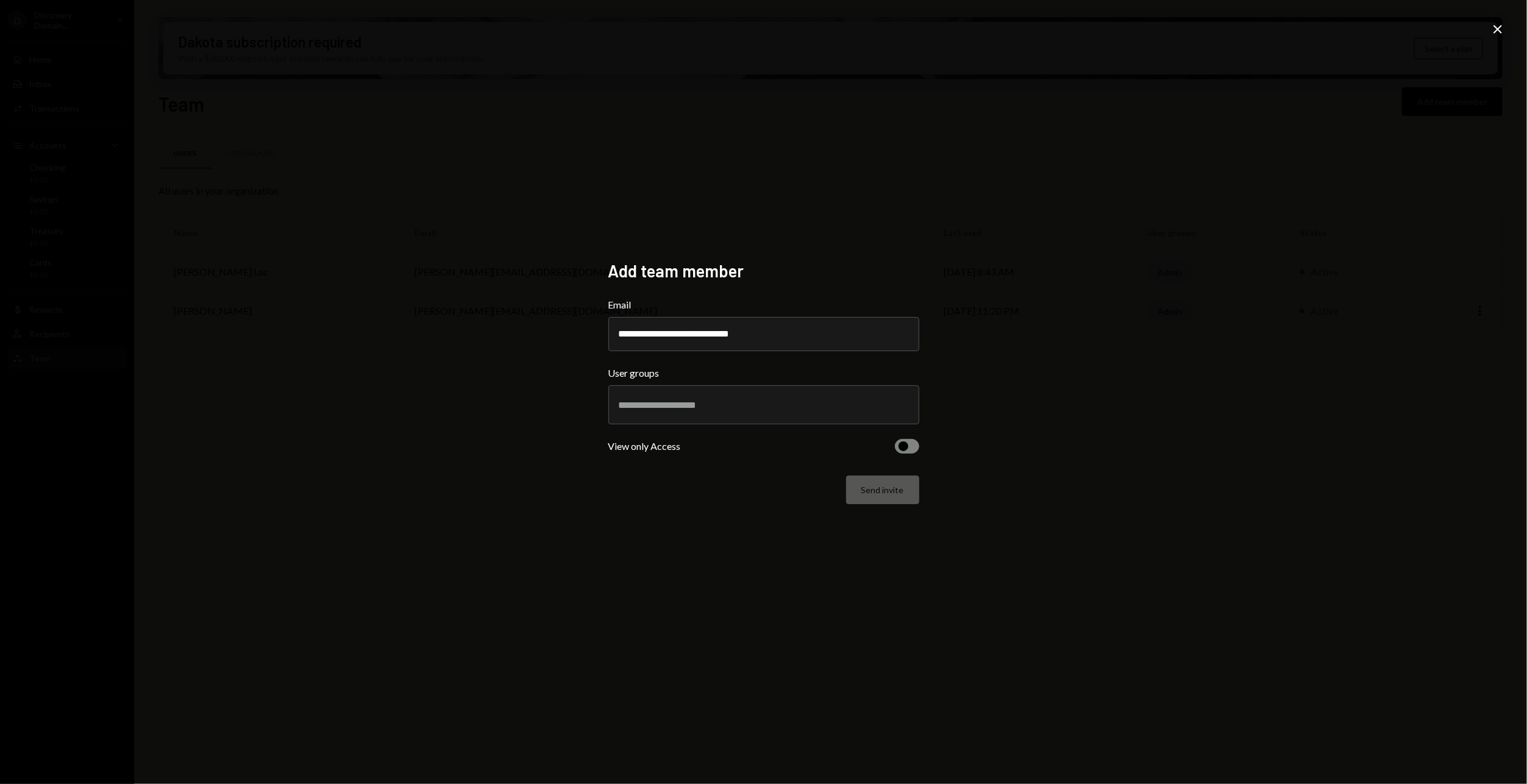
type input "**********"
click at [833, 421] on div at bounding box center [764, 404] width 310 height 39
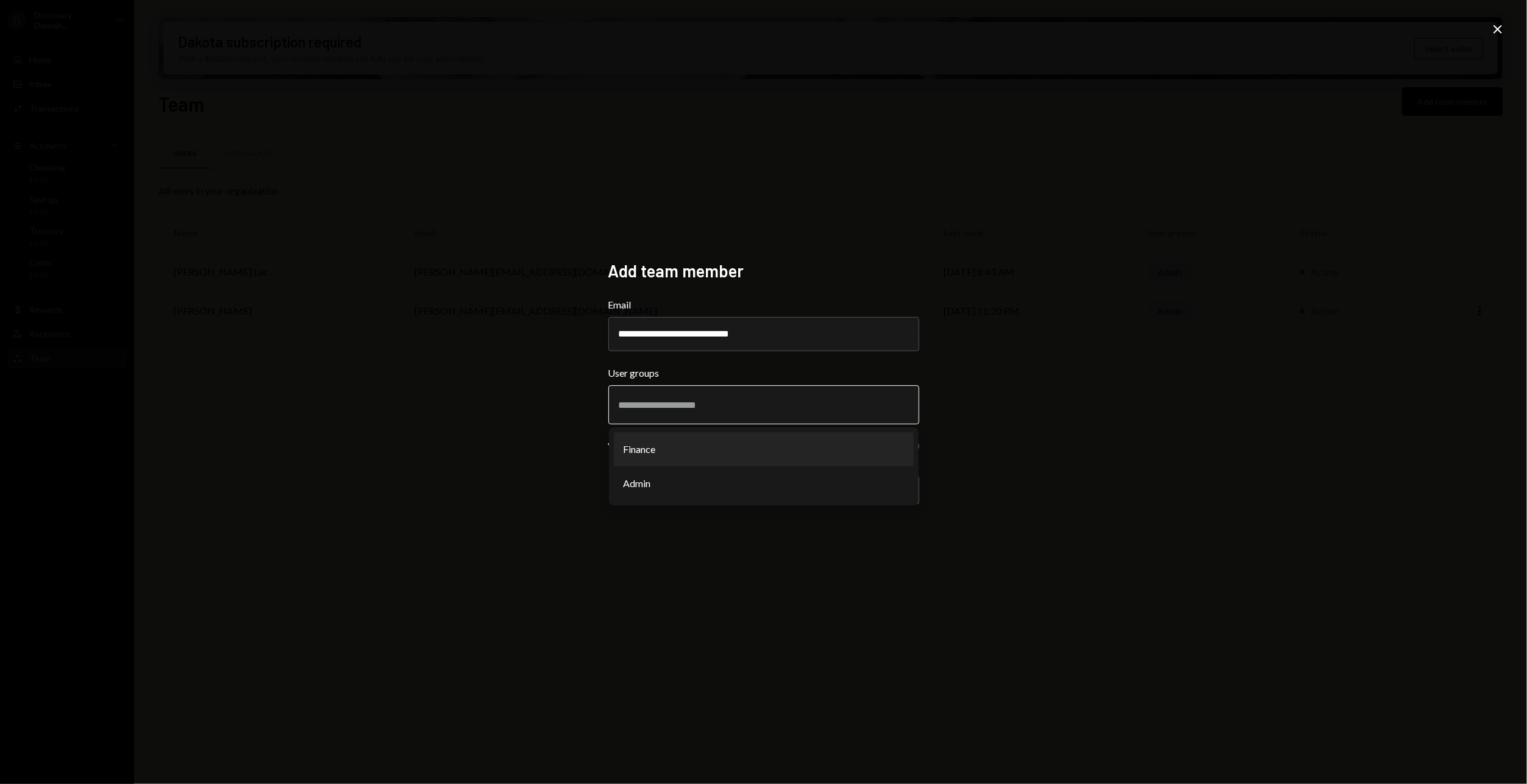
click at [761, 455] on li "Finance" at bounding box center [764, 449] width 300 height 34
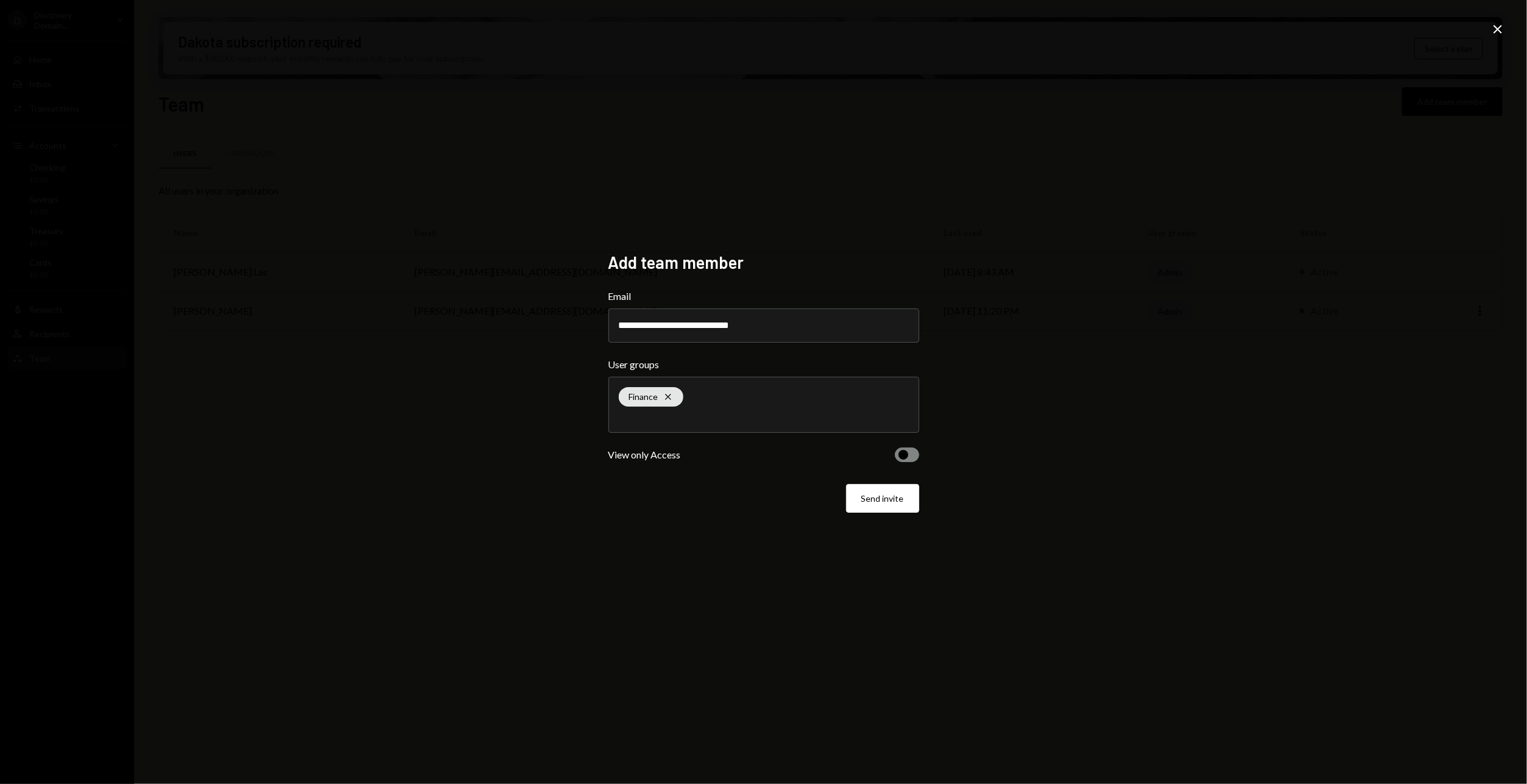
click at [754, 475] on form "**********" at bounding box center [764, 400] width 310 height 223
click at [905, 449] on button "button" at bounding box center [906, 455] width 24 height 14
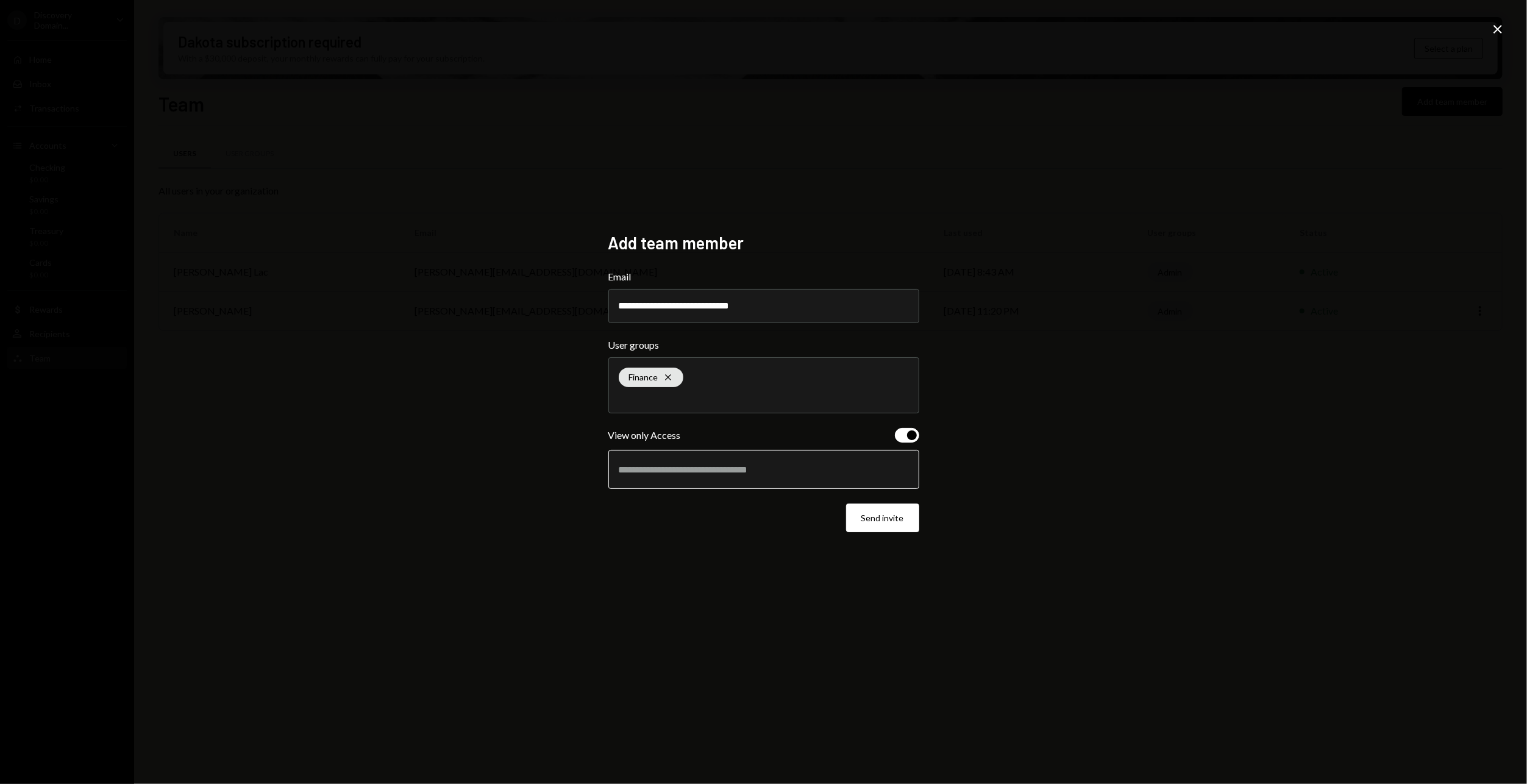
click at [782, 472] on input "text" at bounding box center [764, 469] width 290 height 11
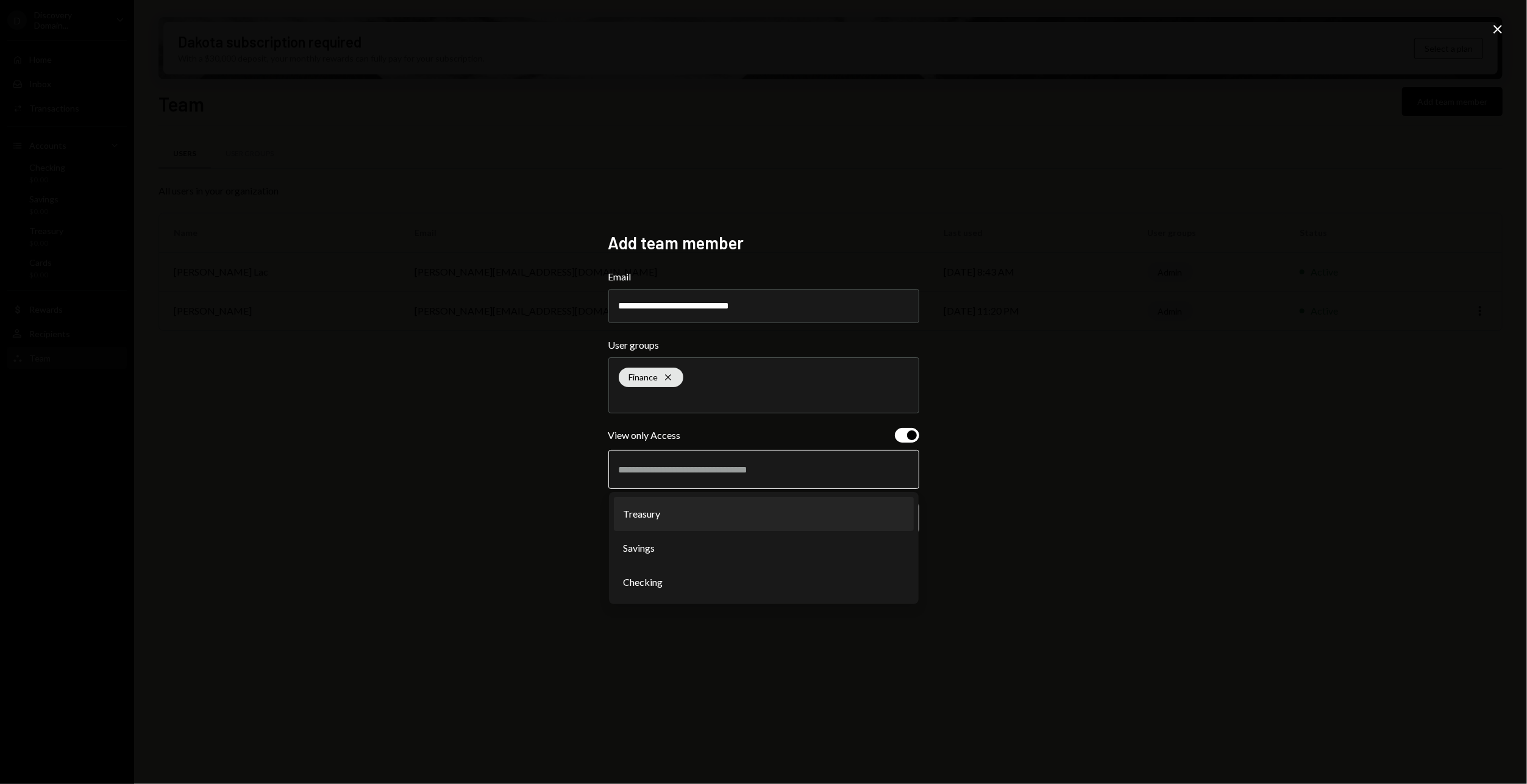
click at [755, 516] on li "Treasury" at bounding box center [764, 514] width 300 height 34
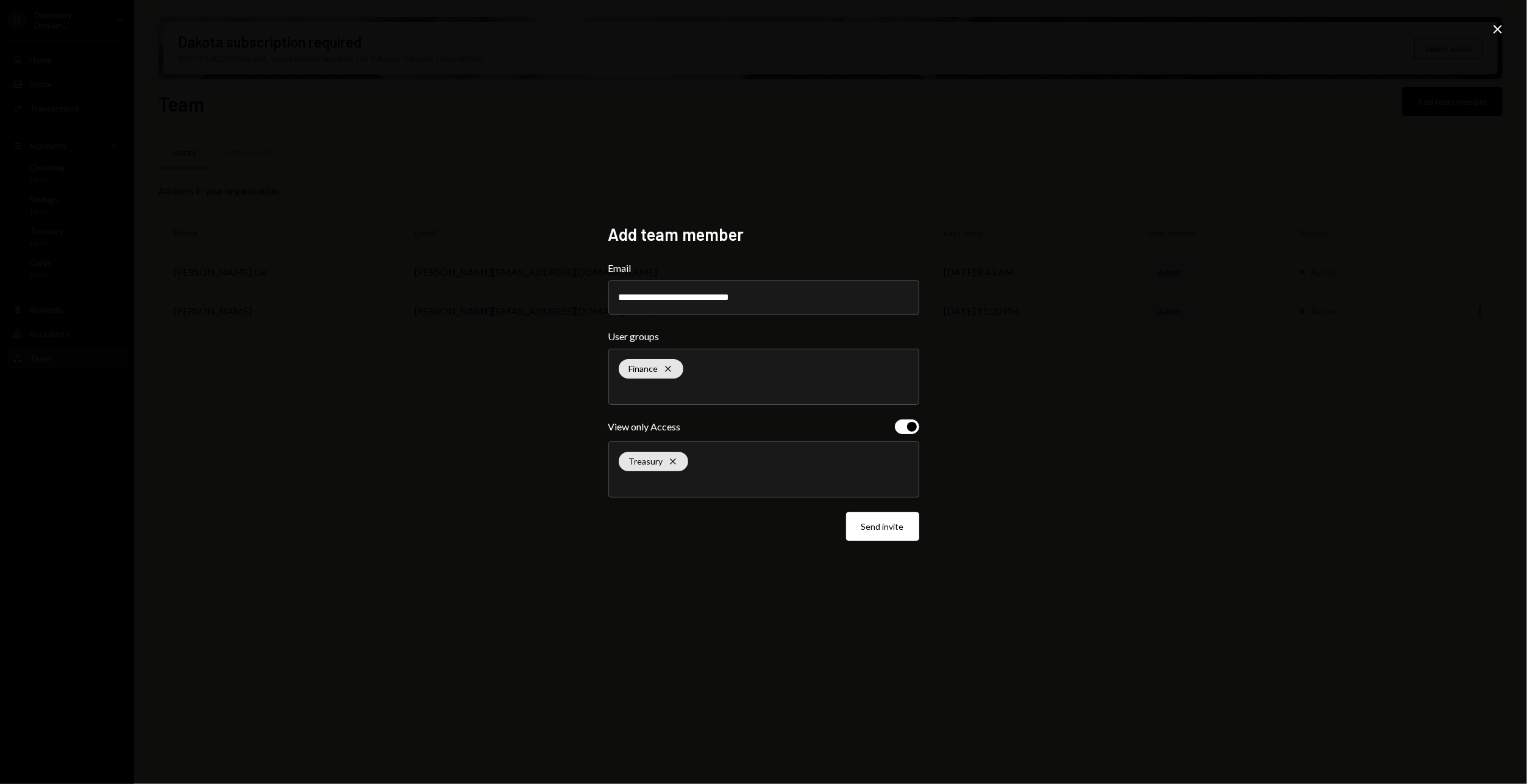
click at [733, 457] on div "Treasury Cross" at bounding box center [764, 469] width 290 height 55
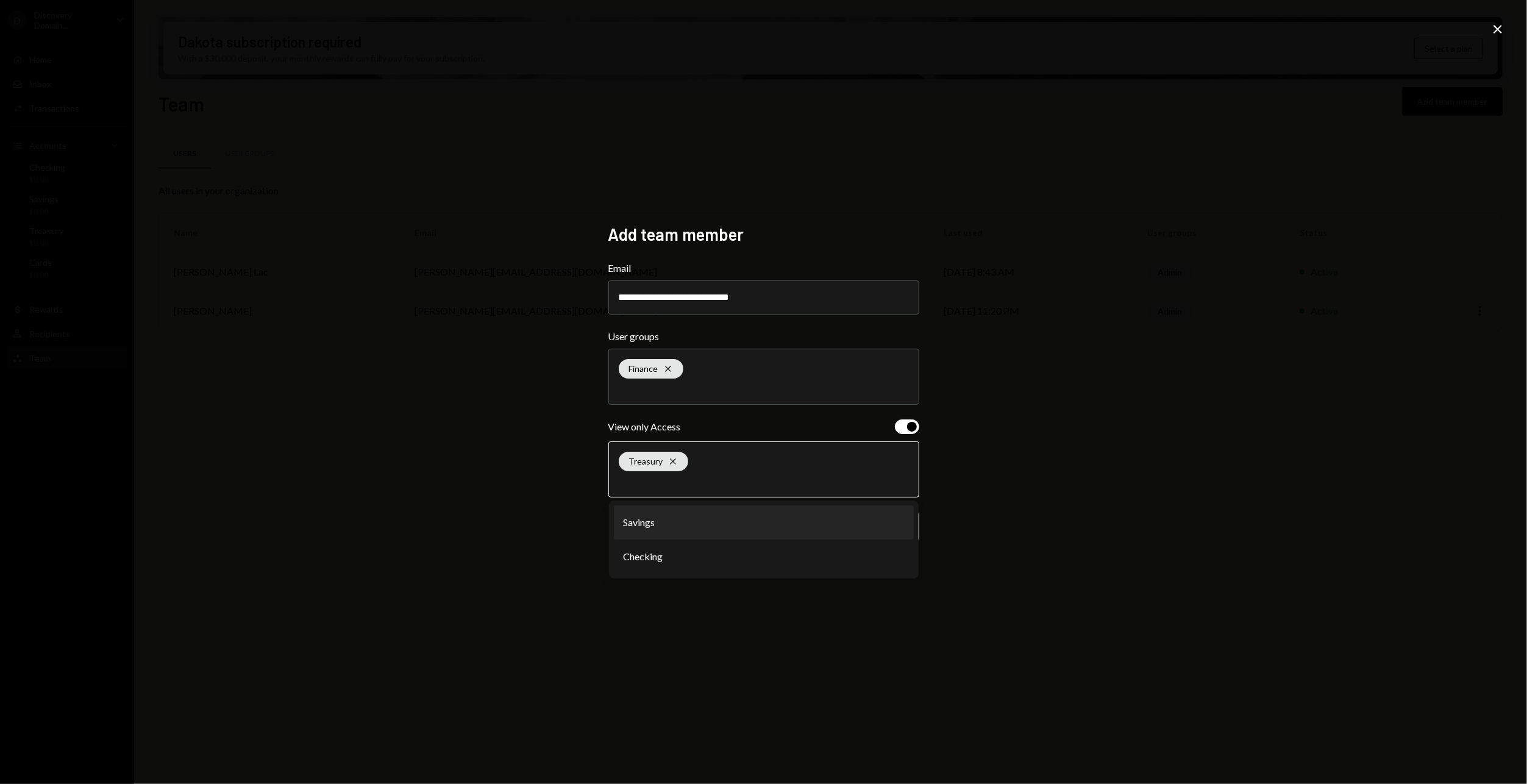
click at [713, 538] on li "Savings" at bounding box center [764, 522] width 300 height 34
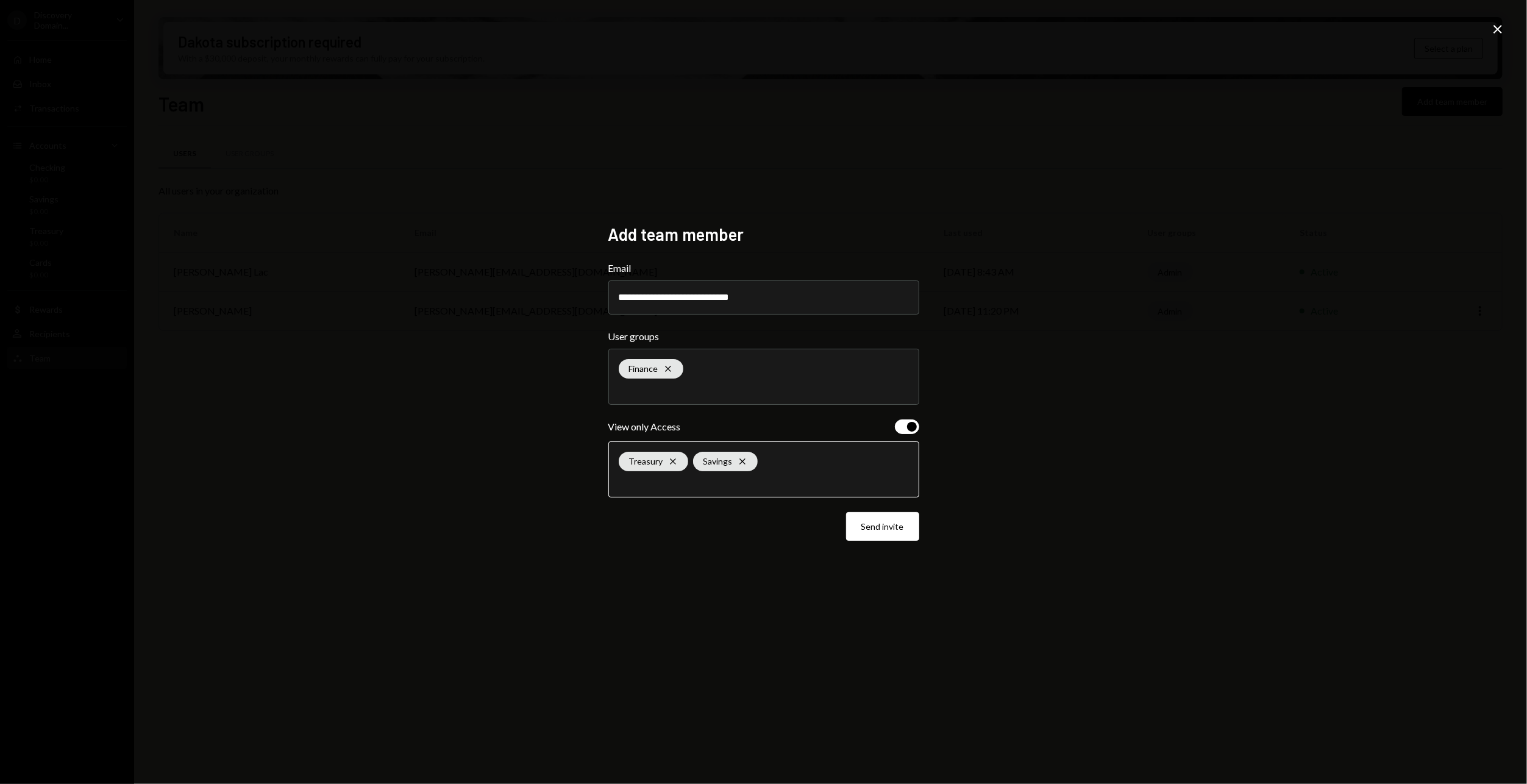
click at [729, 479] on input "text" at bounding box center [764, 482] width 290 height 11
click at [720, 530] on li "Checking" at bounding box center [764, 522] width 300 height 34
click at [897, 527] on button "Send invite" at bounding box center [883, 527] width 74 height 29
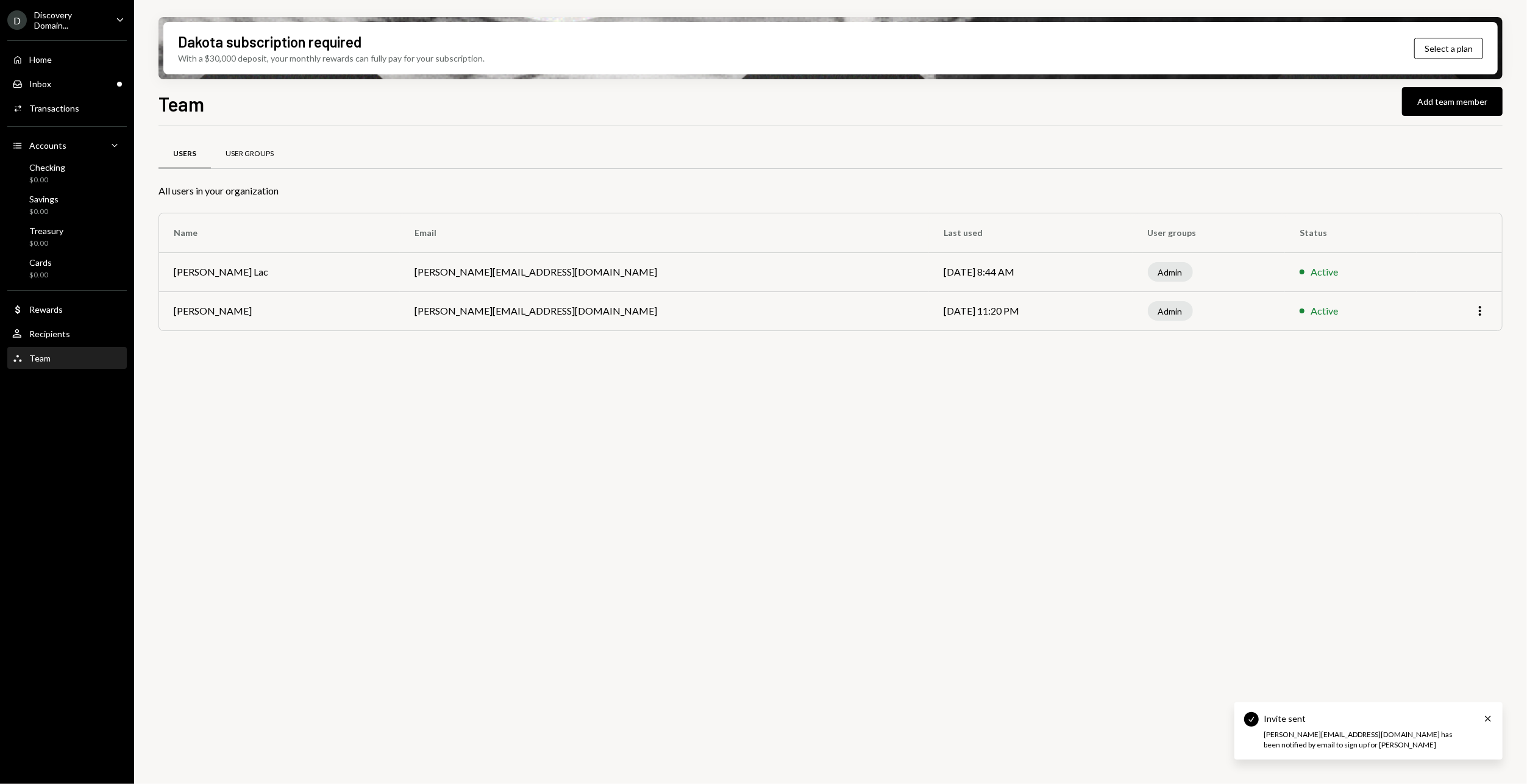
click at [262, 162] on div "User Groups" at bounding box center [249, 154] width 77 height 30
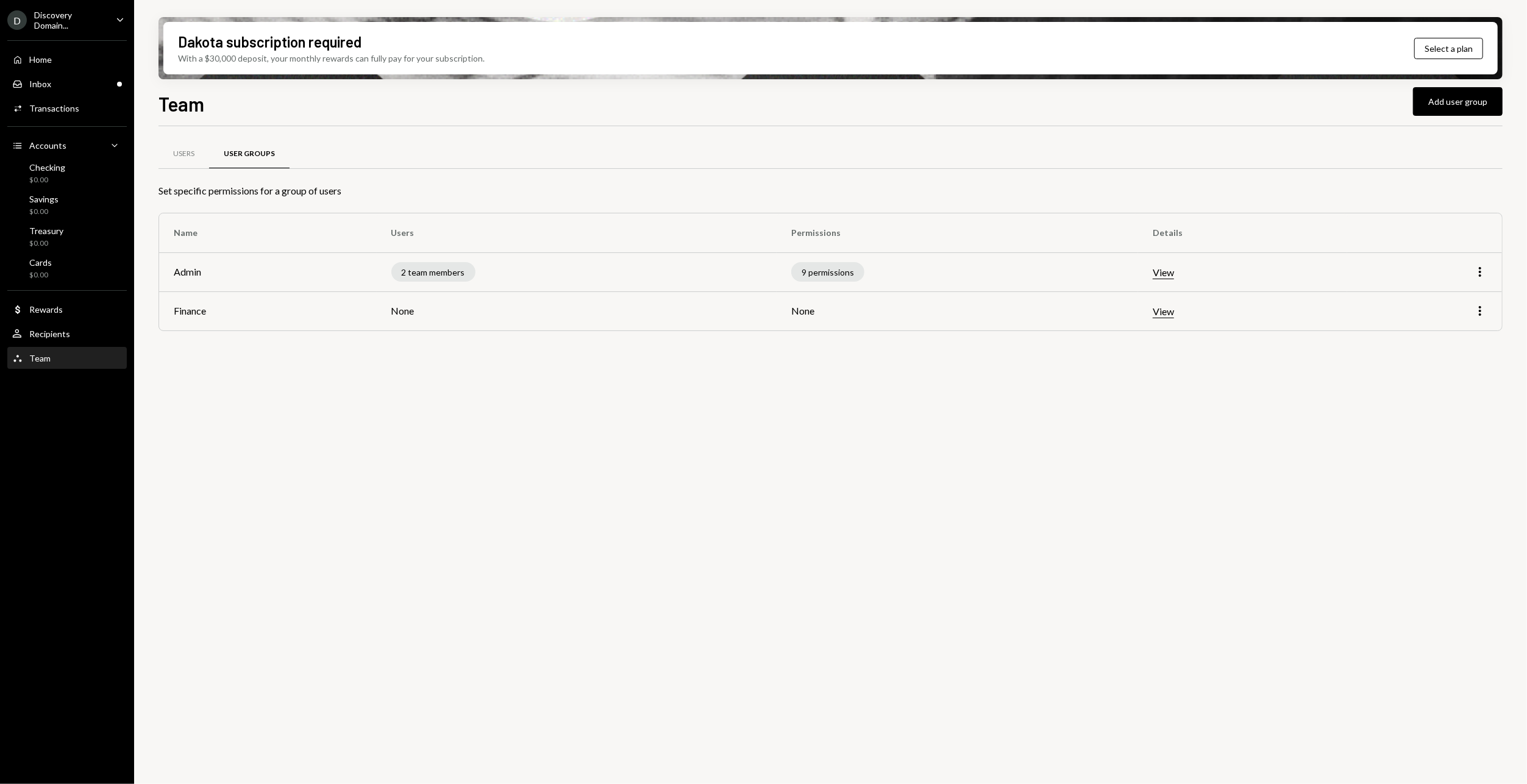
click at [1164, 314] on button "View" at bounding box center [1164, 311] width 22 height 13
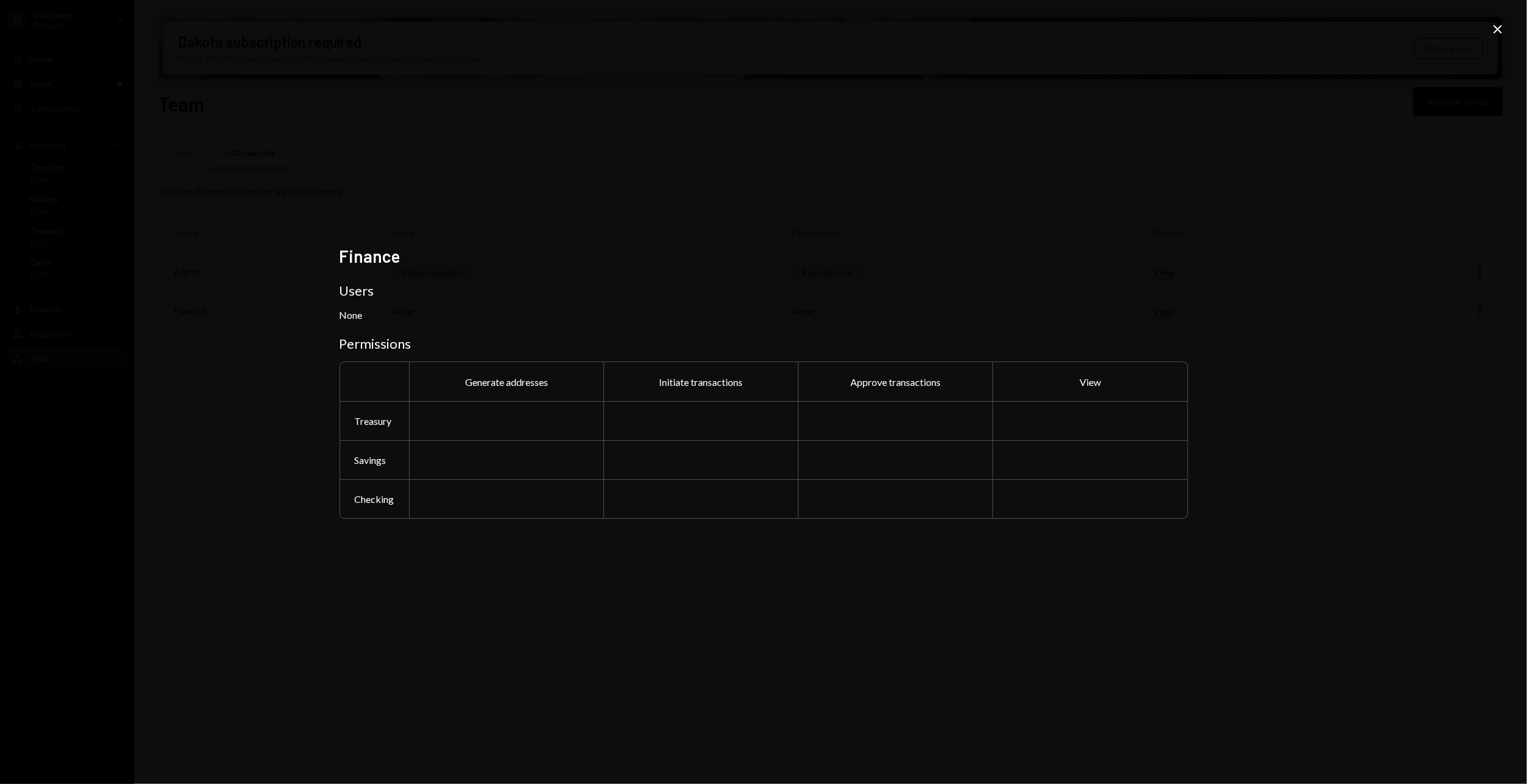
click at [1023, 550] on div "Finance Users None Permissions Generate addresses Initiate transactions Approve…" at bounding box center [764, 391] width 877 height 322
click at [1495, 22] on icon "Close" at bounding box center [1497, 29] width 14 height 14
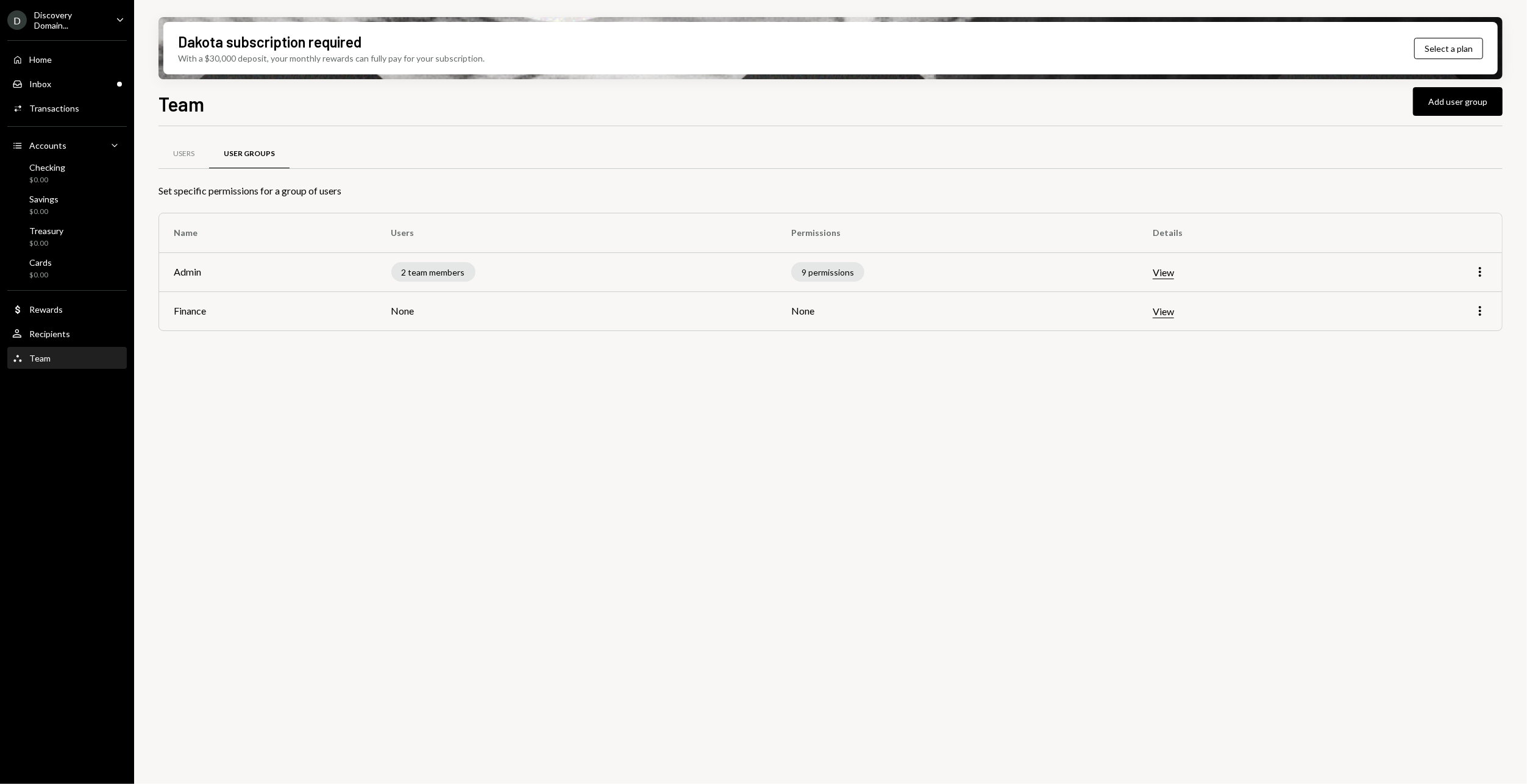
click at [1472, 309] on div "More" at bounding box center [1425, 310] width 126 height 14
click at [1475, 309] on icon "More" at bounding box center [1479, 310] width 14 height 14
drag, startPoint x: 1460, startPoint y: 330, endPoint x: 503, endPoint y: 407, distance: 960.1
click at [525, 404] on body "D Discovery Domain... Caret Down Home Home Inbox Inbox Activities Transactions …" at bounding box center [764, 392] width 1527 height 784
drag, startPoint x: 503, startPoint y: 407, endPoint x: 391, endPoint y: 398, distance: 112.4
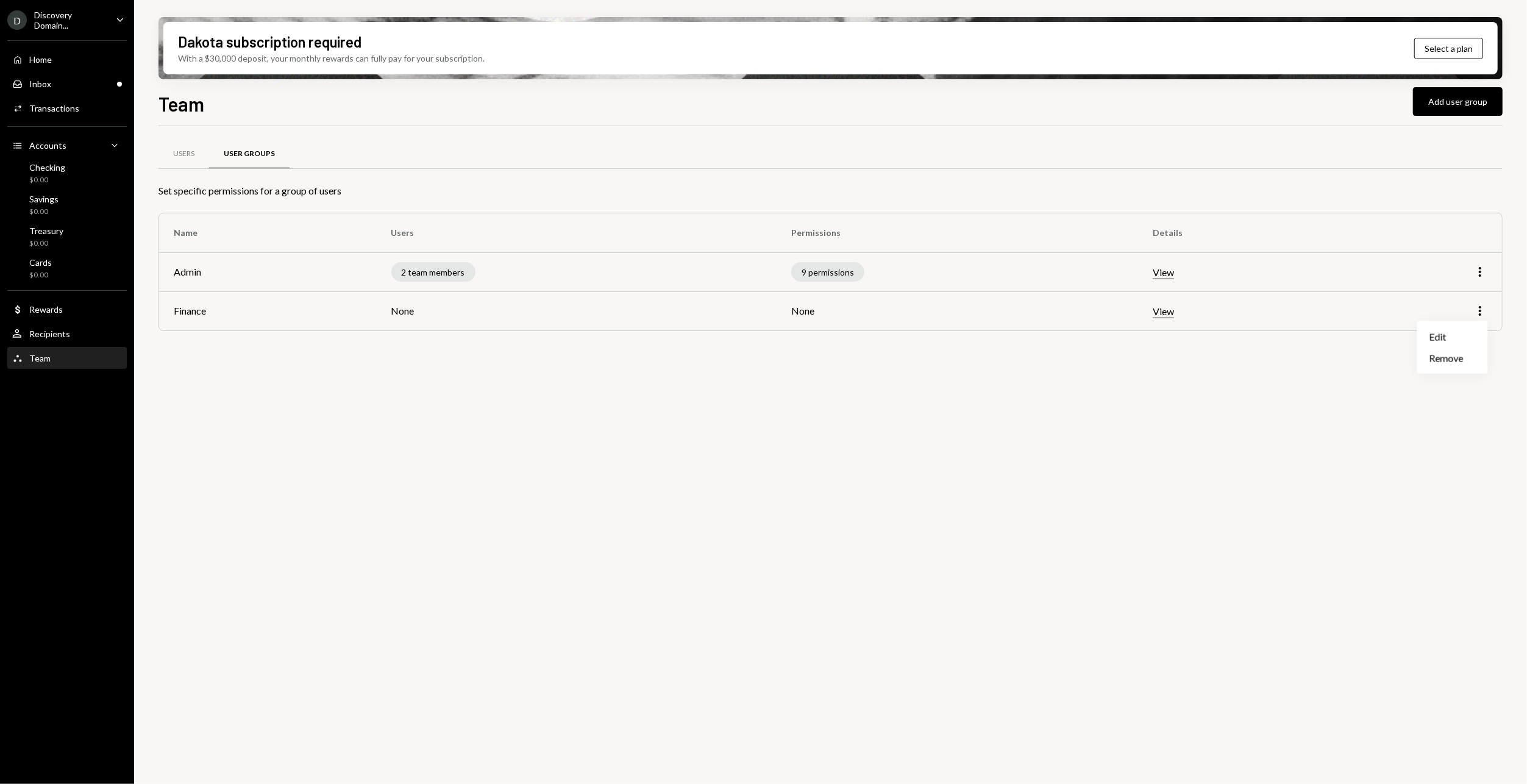
click at [417, 409] on div "Users User Groups Set specific permissions for a group of users Name Users Perm…" at bounding box center [831, 462] width 1344 height 672
click at [51, 24] on div "Discovery Domain..." at bounding box center [70, 20] width 72 height 21
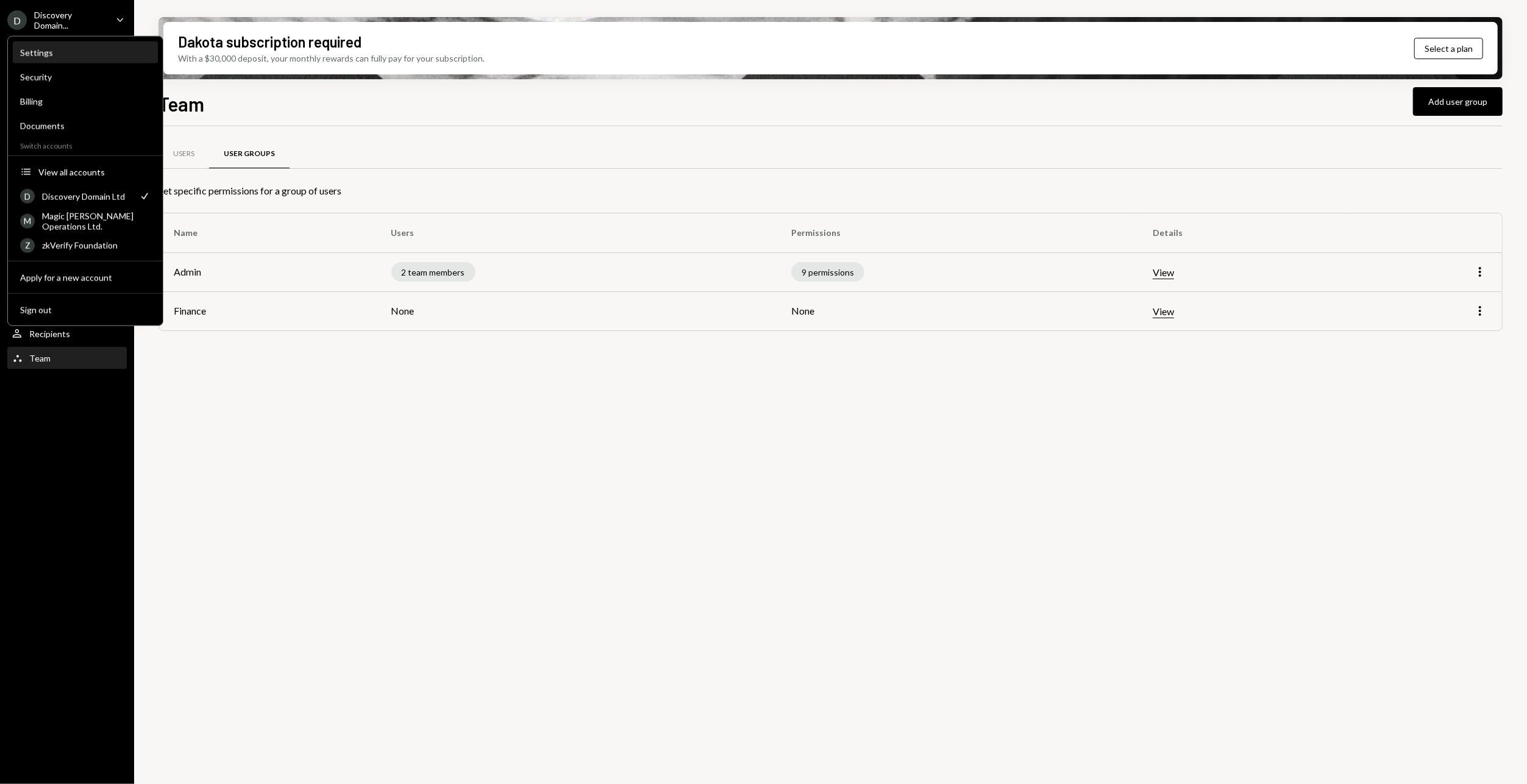
click at [49, 48] on div "Settings" at bounding box center [84, 53] width 130 height 11
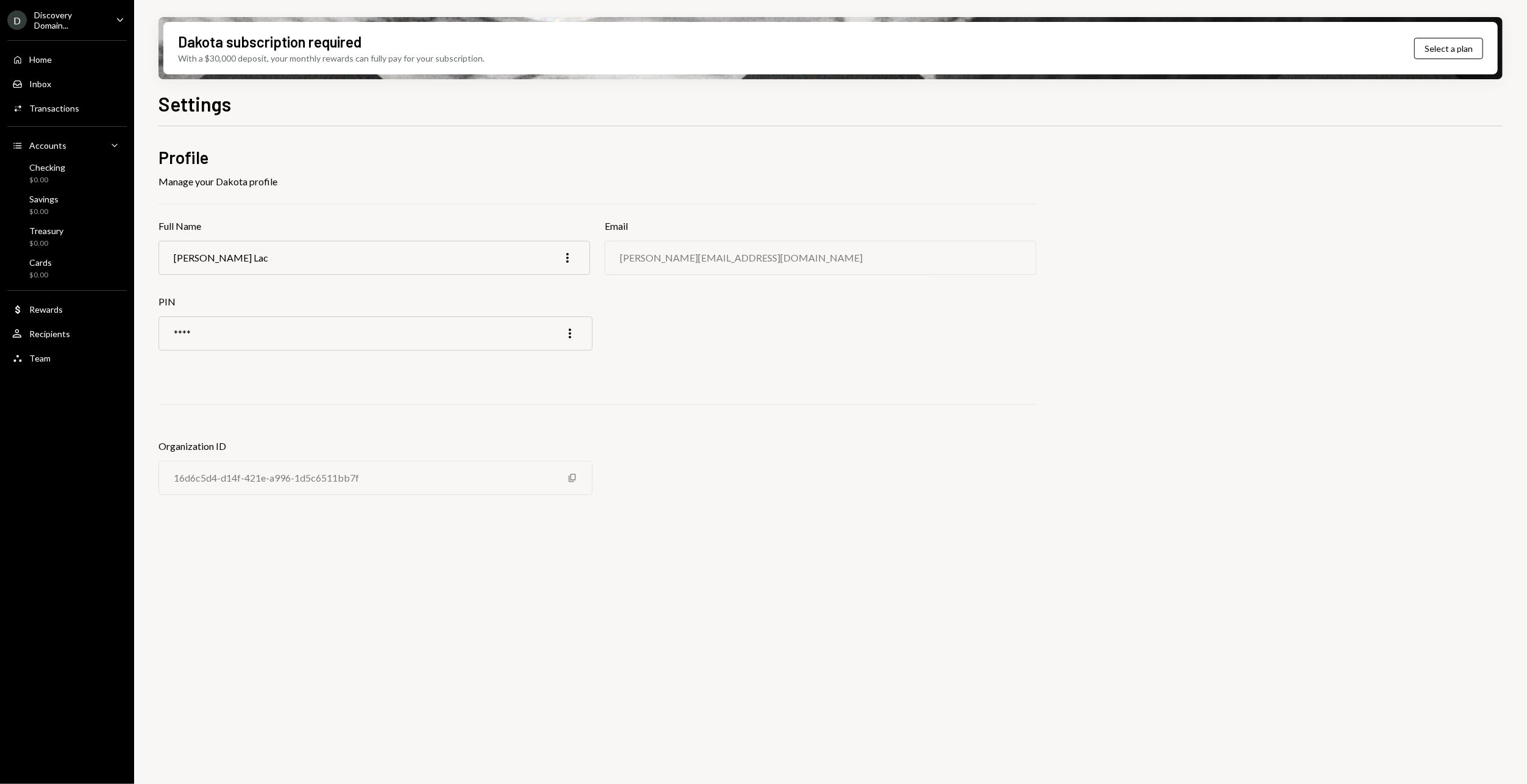
click at [64, 16] on div "Discovery Domain..." at bounding box center [70, 20] width 72 height 21
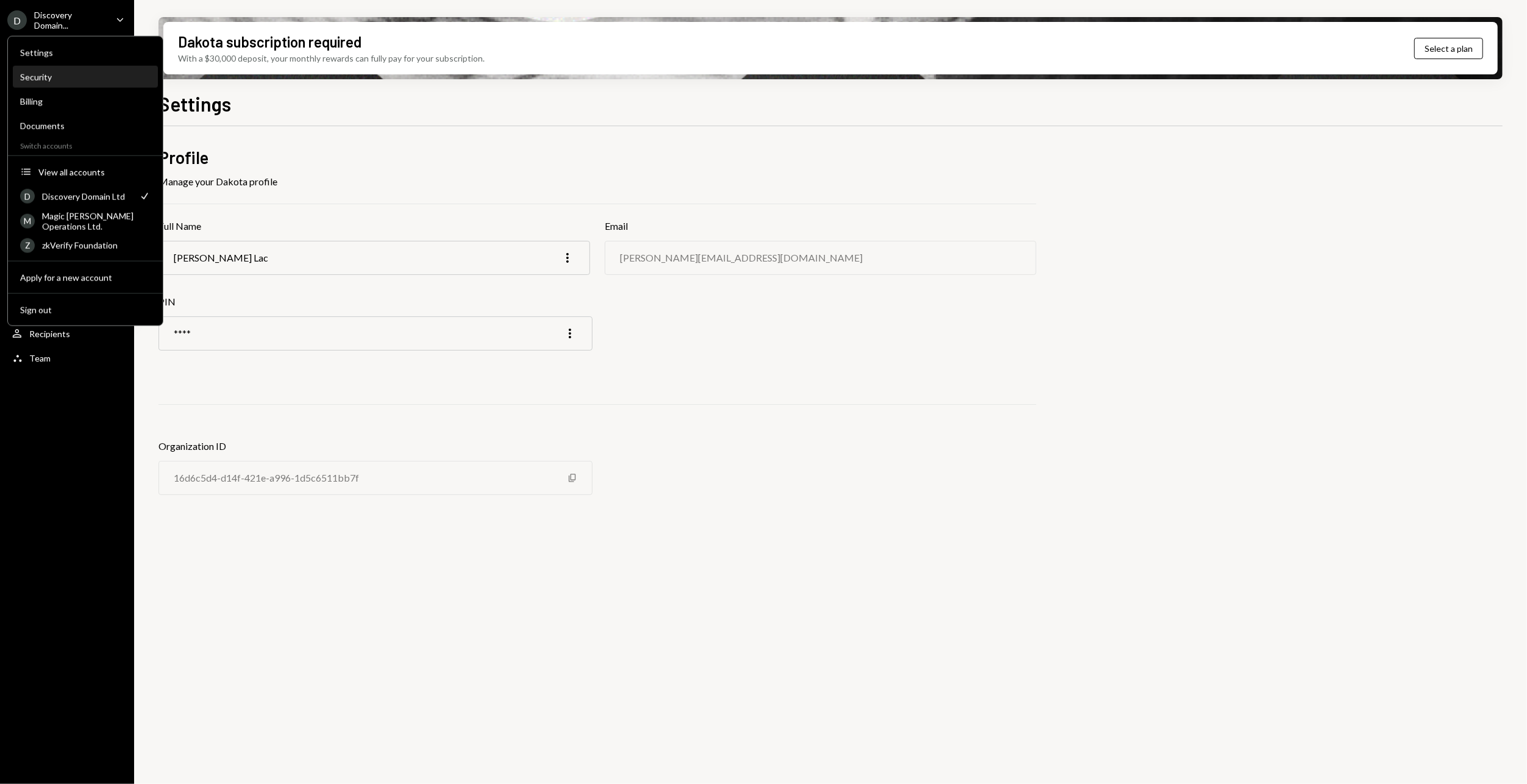
click at [56, 72] on div "Security" at bounding box center [84, 77] width 130 height 11
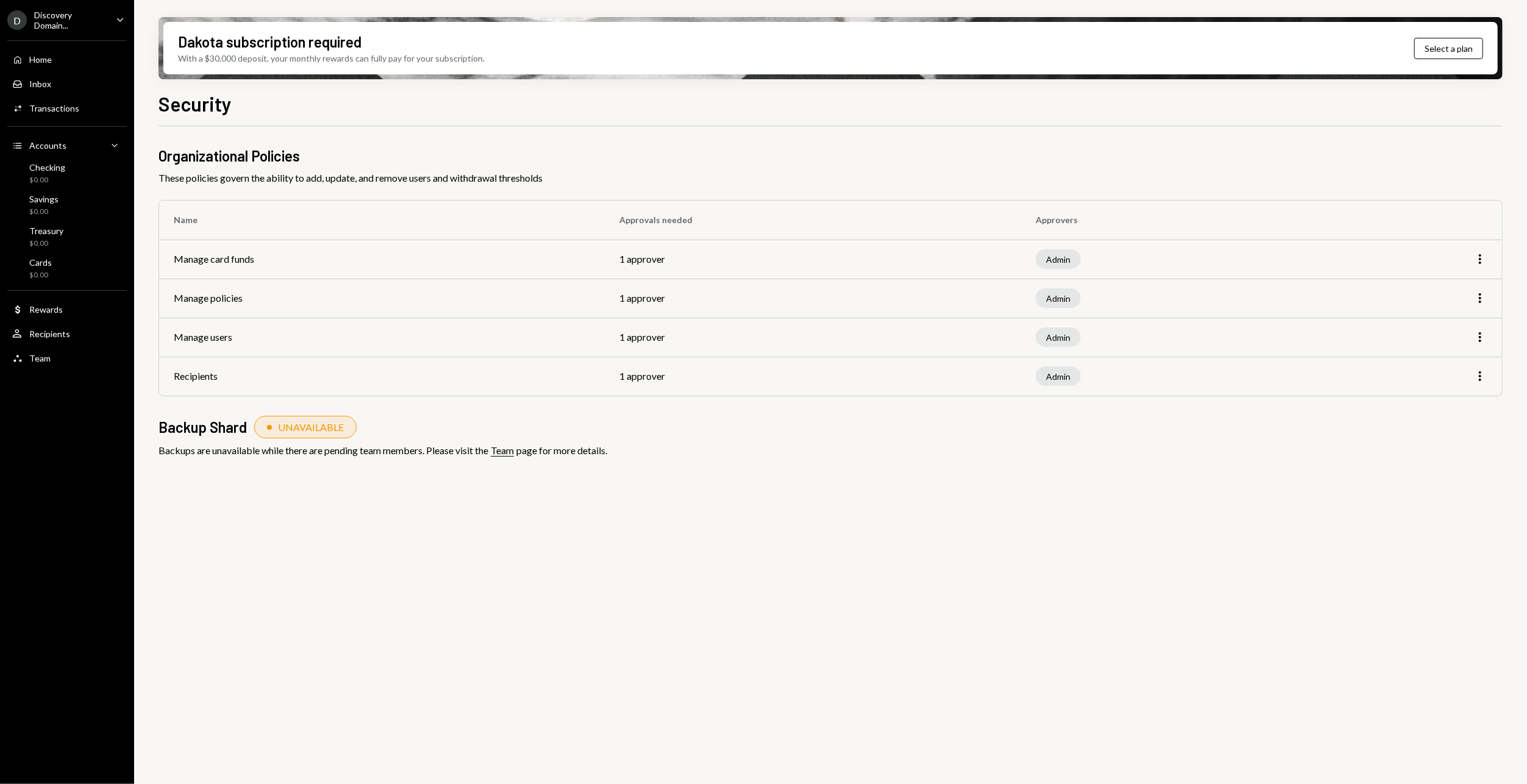
click at [636, 537] on div "Organizational Policies These policies govern the ability to add, update, and r…" at bounding box center [831, 462] width 1344 height 672
click at [1480, 292] on icon "More" at bounding box center [1479, 298] width 14 height 14
click at [1464, 318] on div "Edit" at bounding box center [1453, 324] width 61 height 22
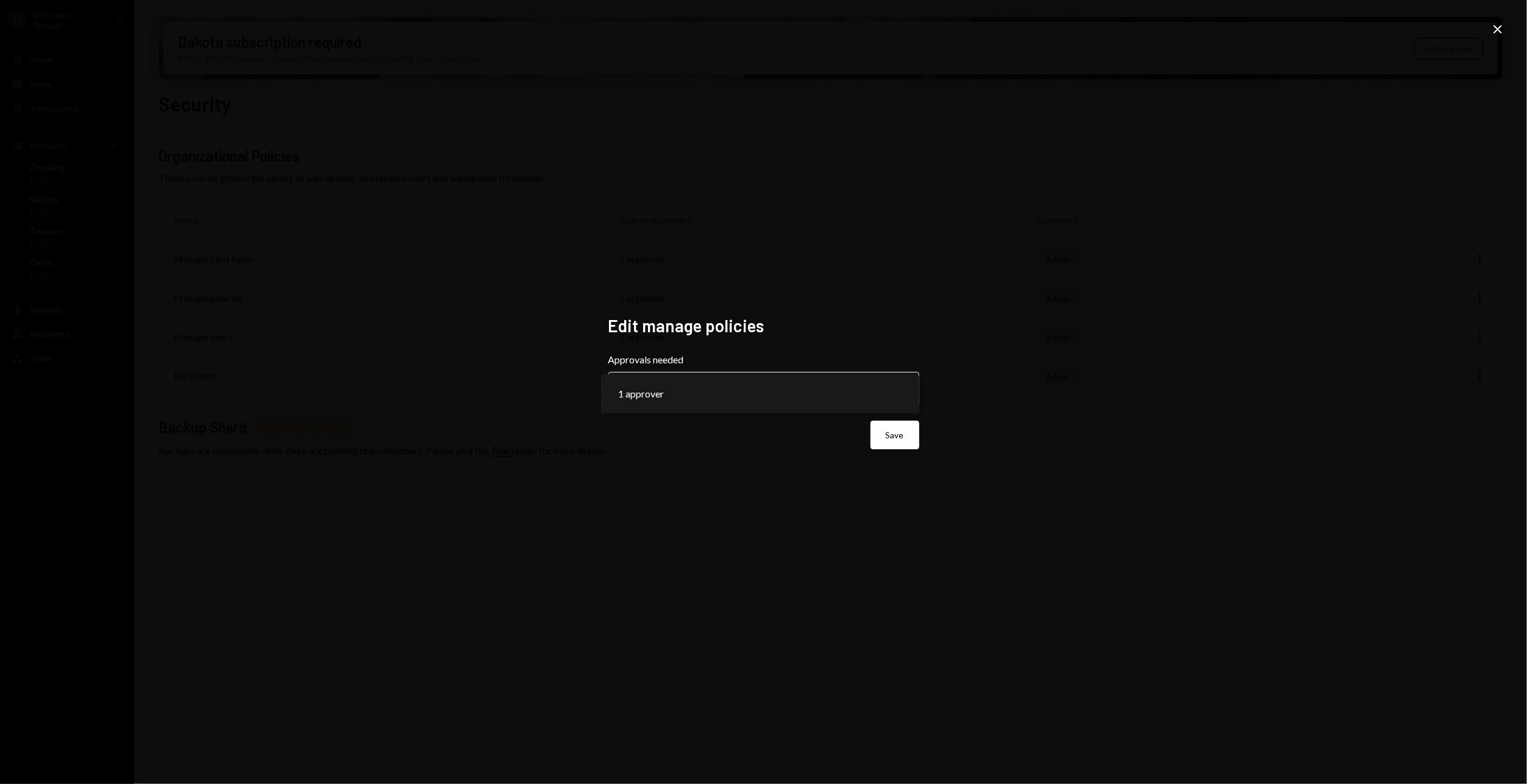
click at [863, 377] on body "**********" at bounding box center [764, 392] width 1527 height 784
click at [862, 377] on div "1 approver" at bounding box center [760, 393] width 318 height 39
click at [917, 442] on button "Save" at bounding box center [894, 435] width 48 height 29
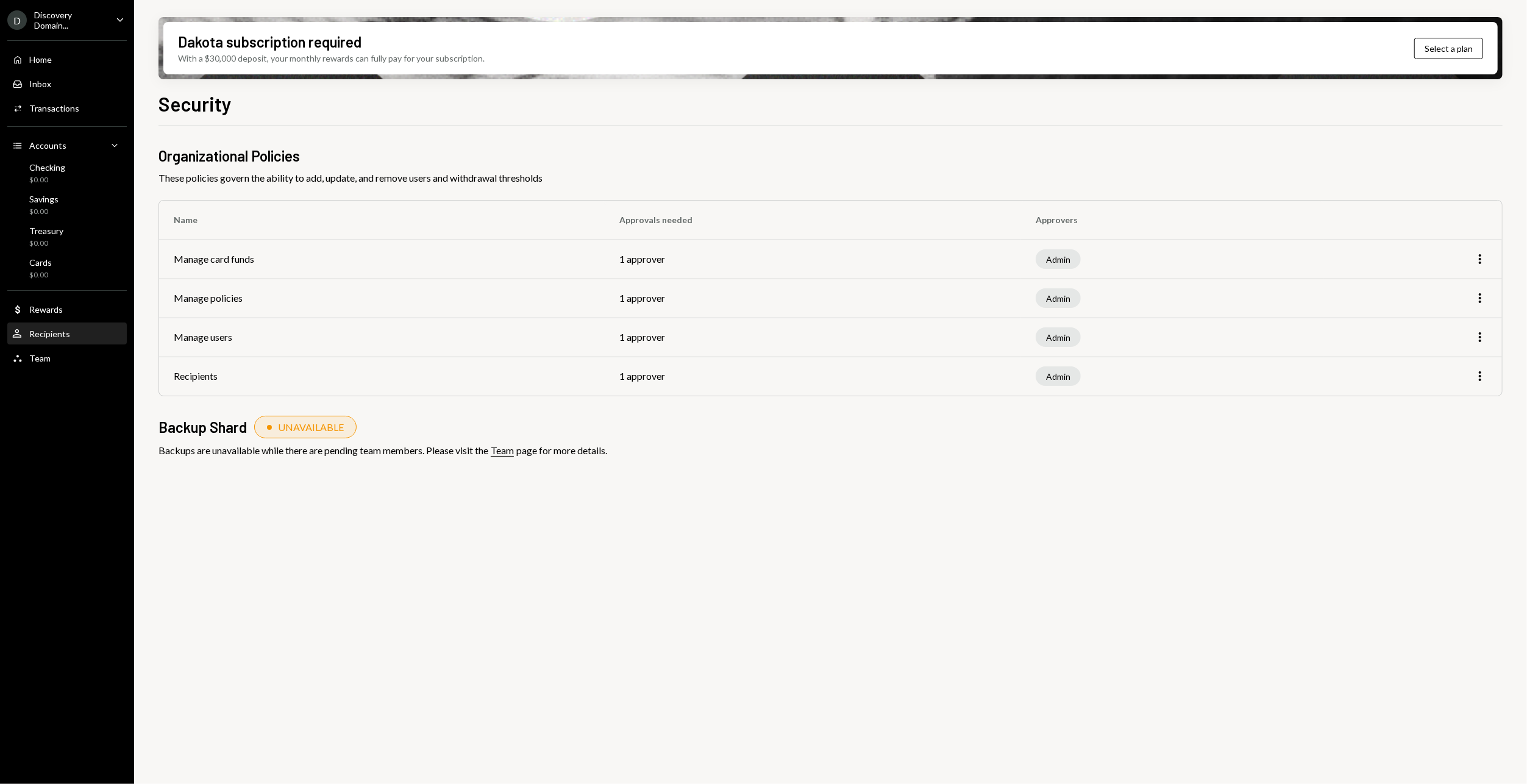
click at [64, 329] on div "Recipients" at bounding box center [50, 334] width 41 height 11
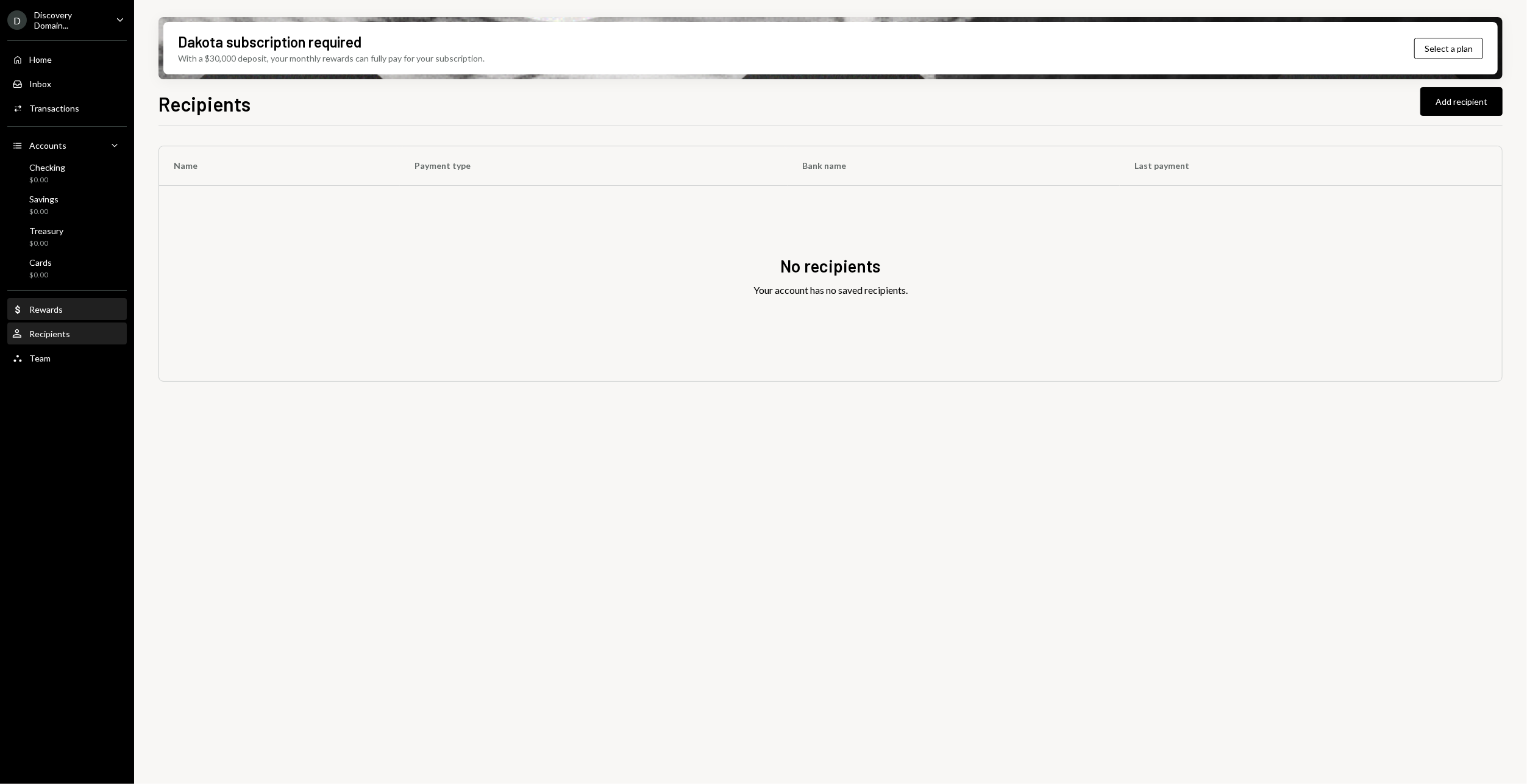
click at [48, 298] on link "Dollar Rewards" at bounding box center [66, 309] width 119 height 22
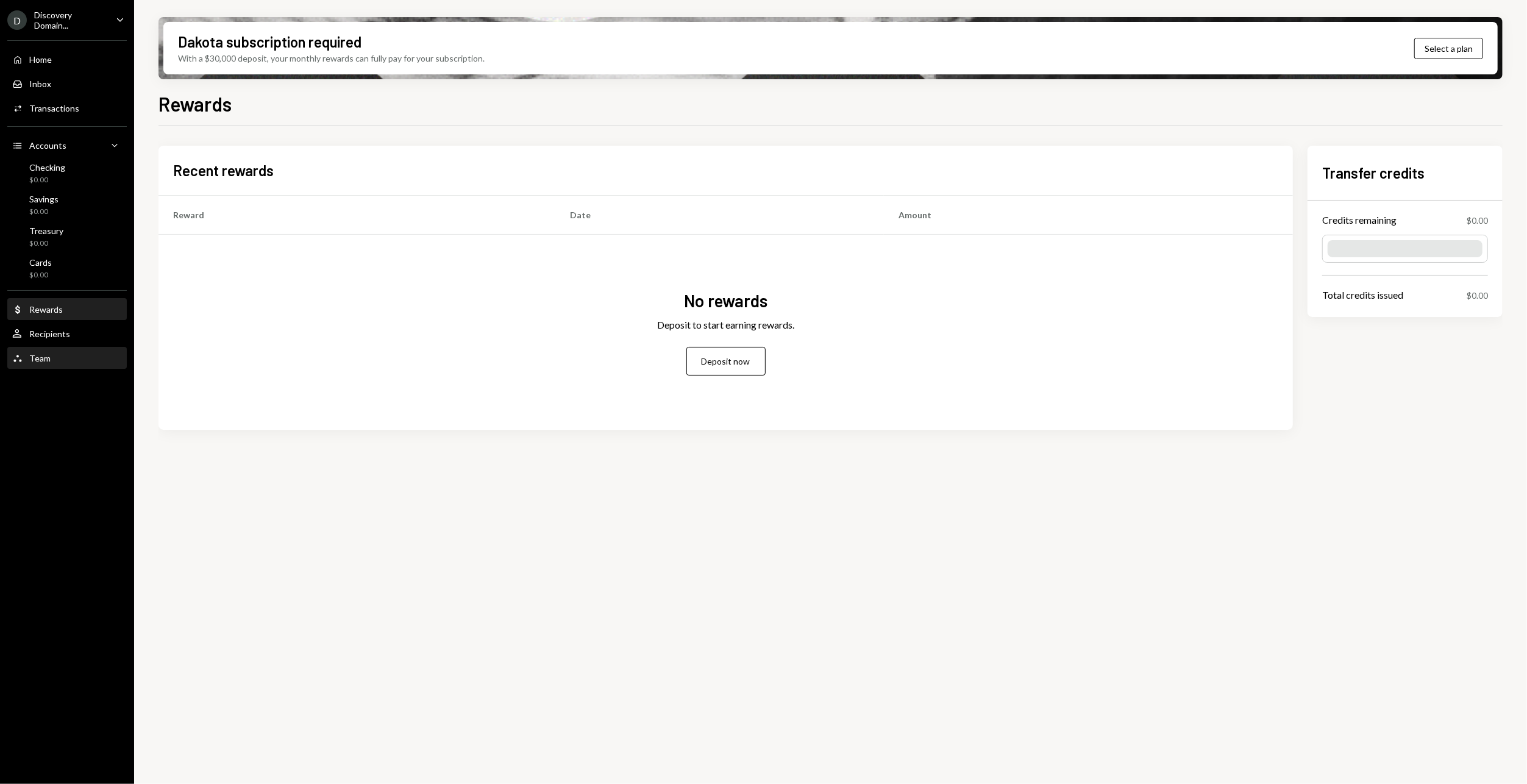
click at [51, 360] on div "Team Team" at bounding box center [67, 358] width 109 height 11
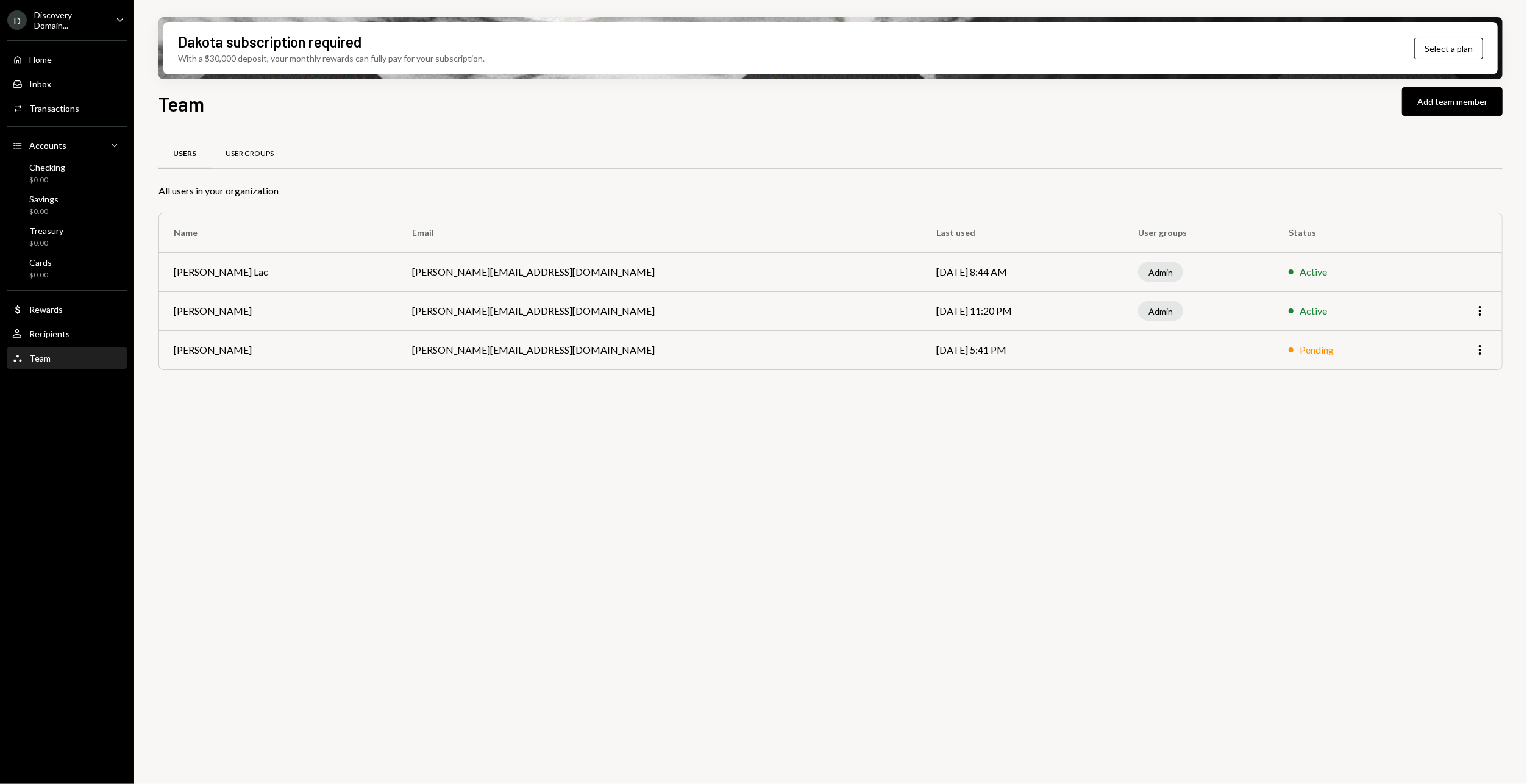
click at [246, 153] on div "User Groups" at bounding box center [249, 154] width 48 height 11
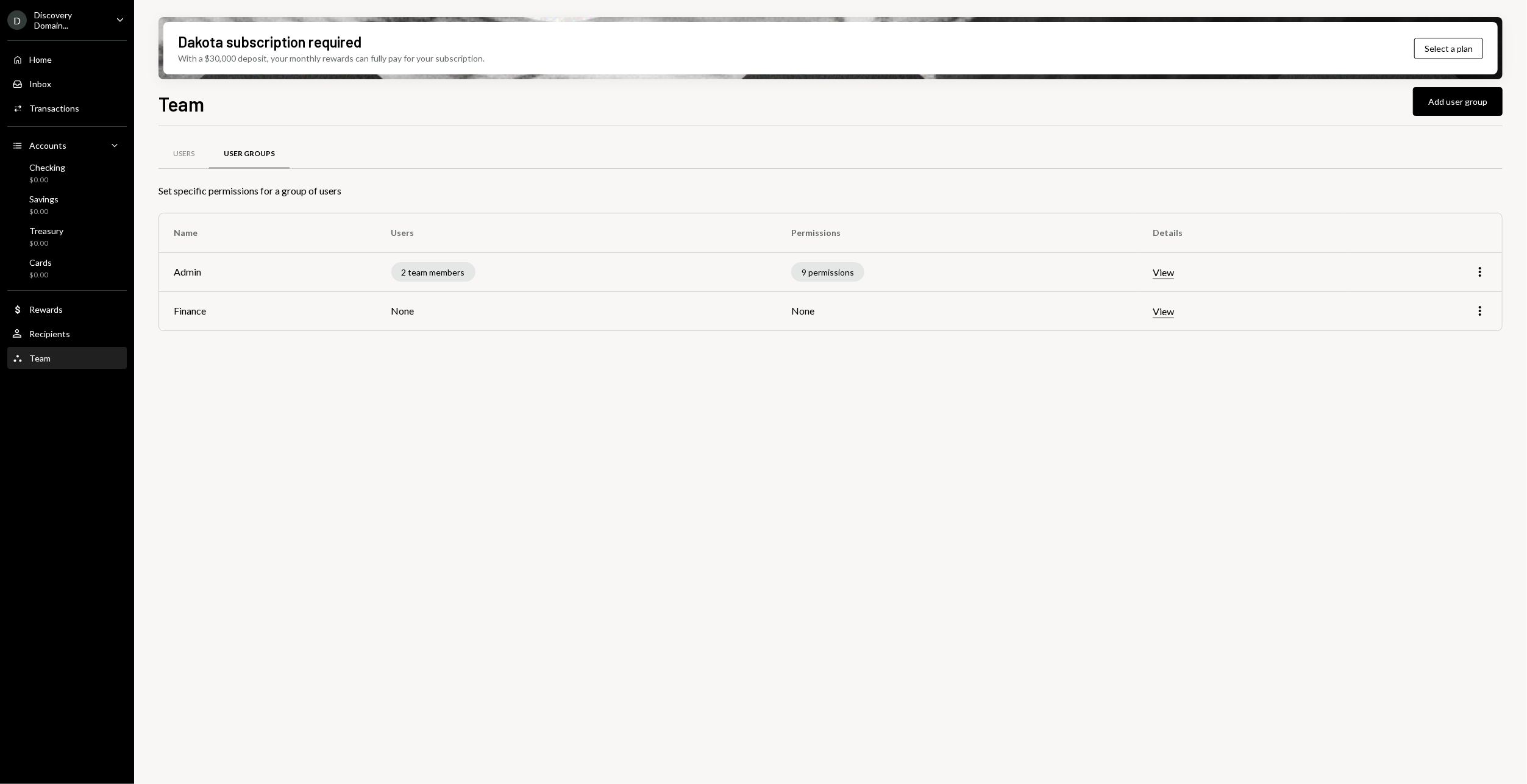
click at [83, 20] on div "Discovery Domain..." at bounding box center [70, 20] width 72 height 21
click at [363, 468] on div "Users User Groups Set specific permissions for a group of users Name Users Perm…" at bounding box center [831, 462] width 1344 height 672
